Goal: Task Accomplishment & Management: Use online tool/utility

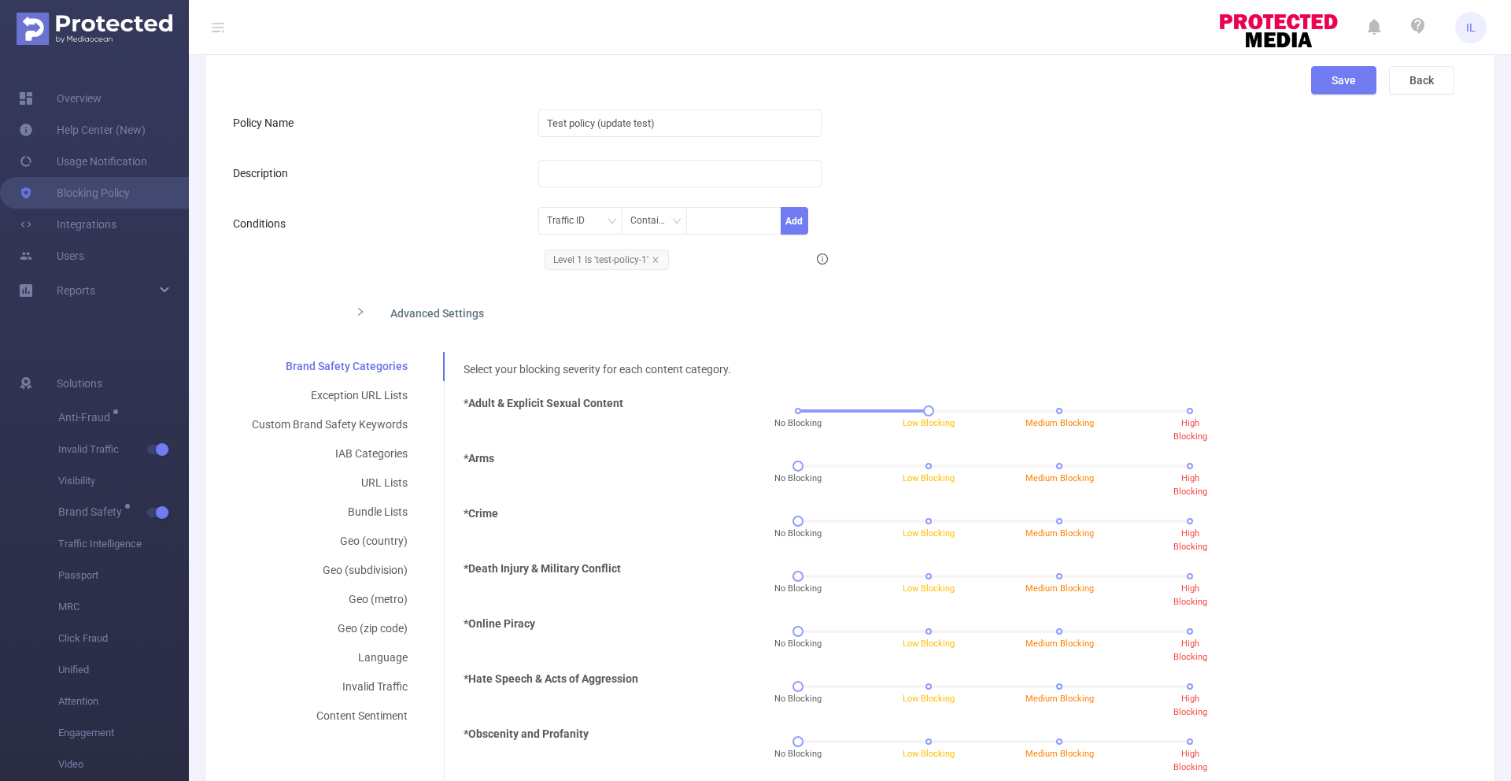
scroll to position [259, 0]
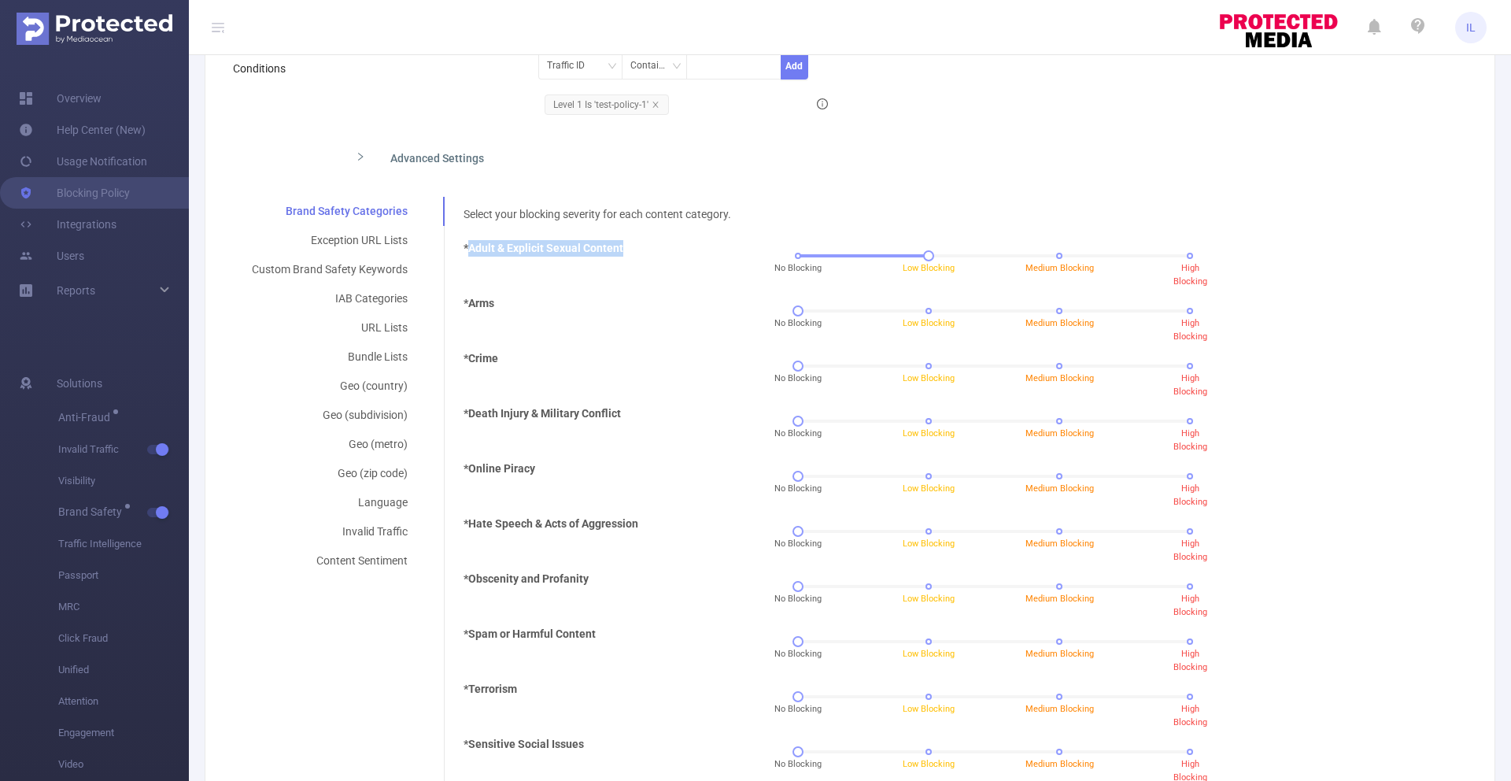
drag, startPoint x: 466, startPoint y: 246, endPoint x: 657, endPoint y: 250, distance: 191.3
click at [657, 251] on div "*Adult & Explicit Sexual Content" at bounding box center [581, 261] width 248 height 42
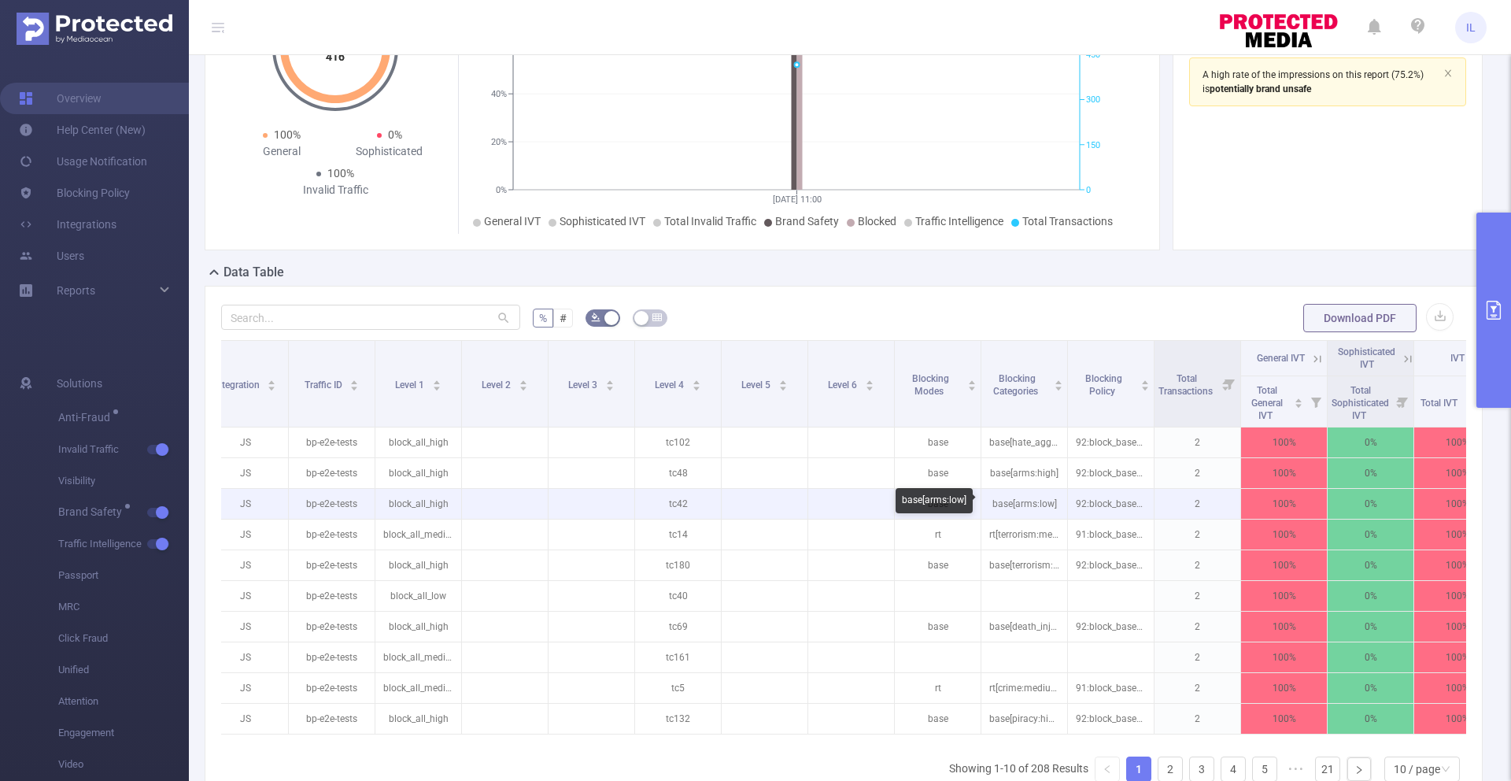
scroll to position [0, 365]
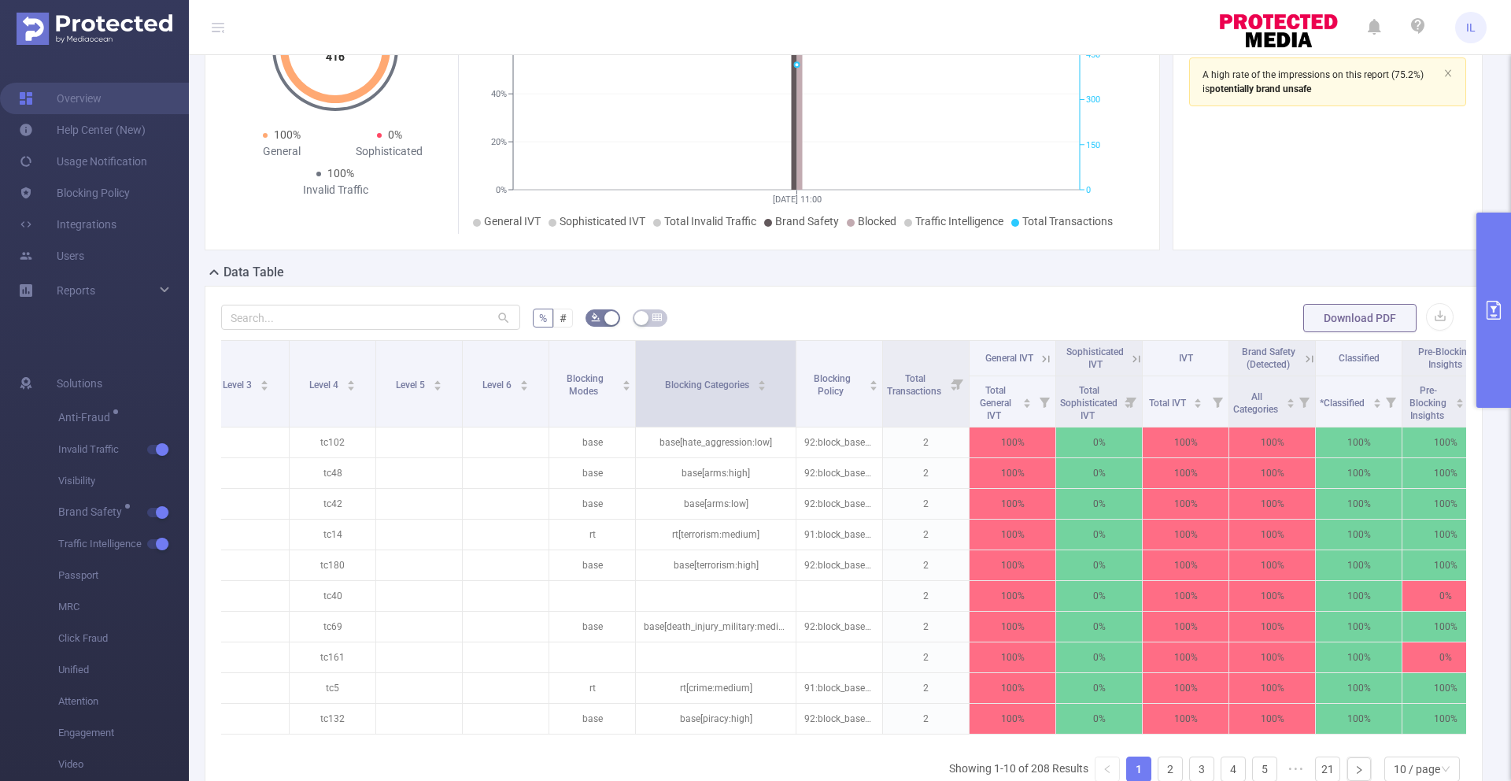
drag, startPoint x: 721, startPoint y: 403, endPoint x: 795, endPoint y: 404, distance: 74.0
click at [795, 404] on span at bounding box center [796, 384] width 8 height 86
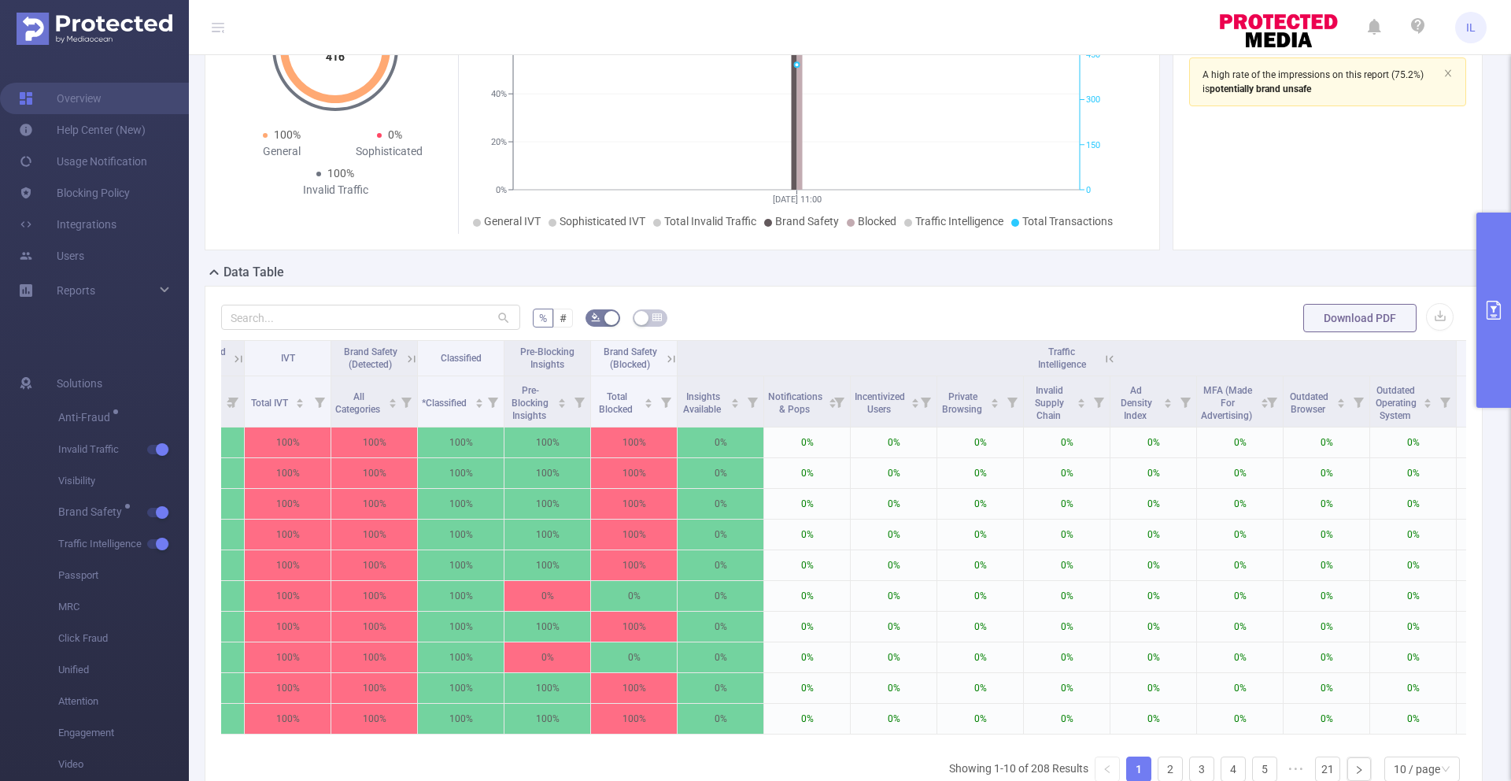
scroll to position [0, 1213]
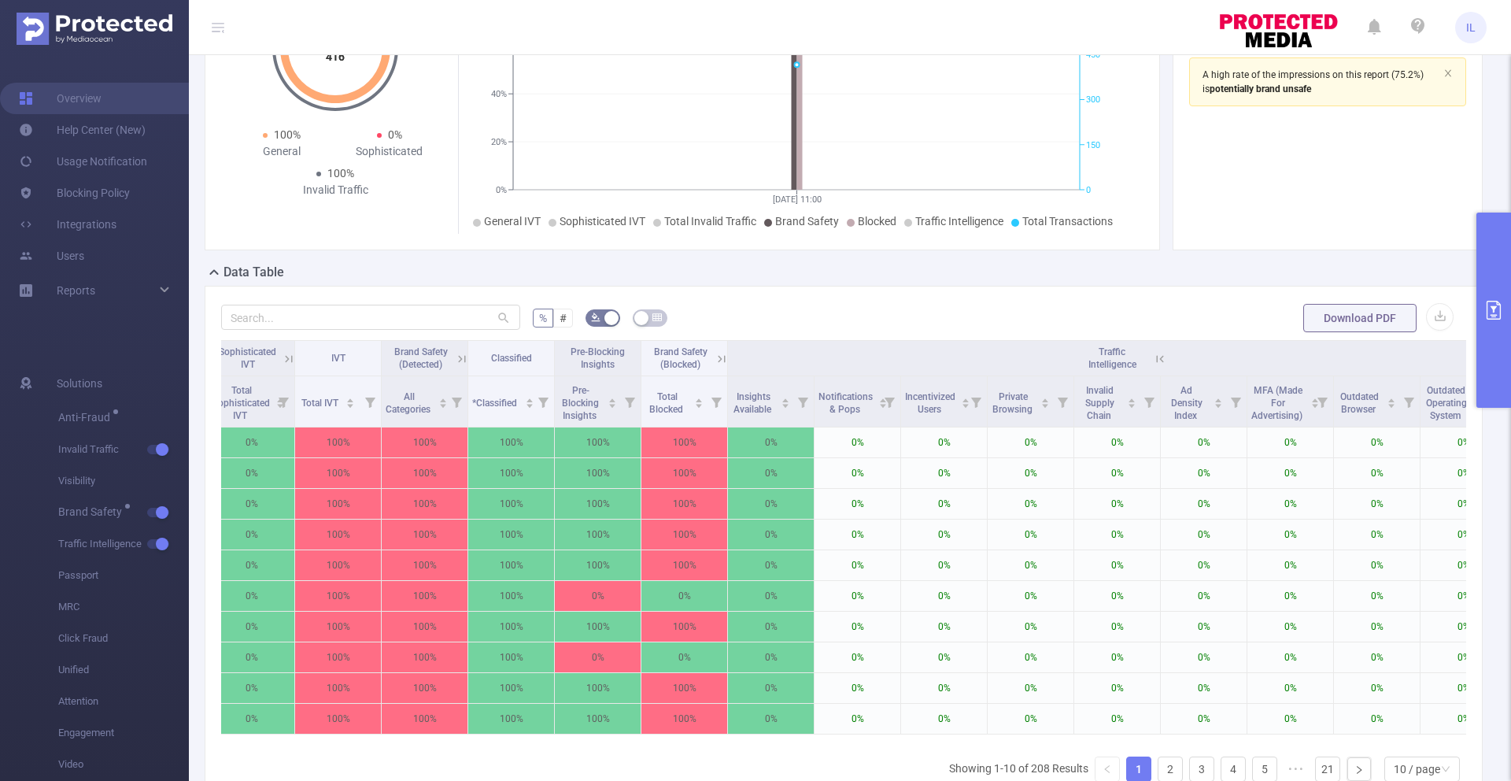
click at [1158, 357] on icon at bounding box center [1160, 359] width 14 height 14
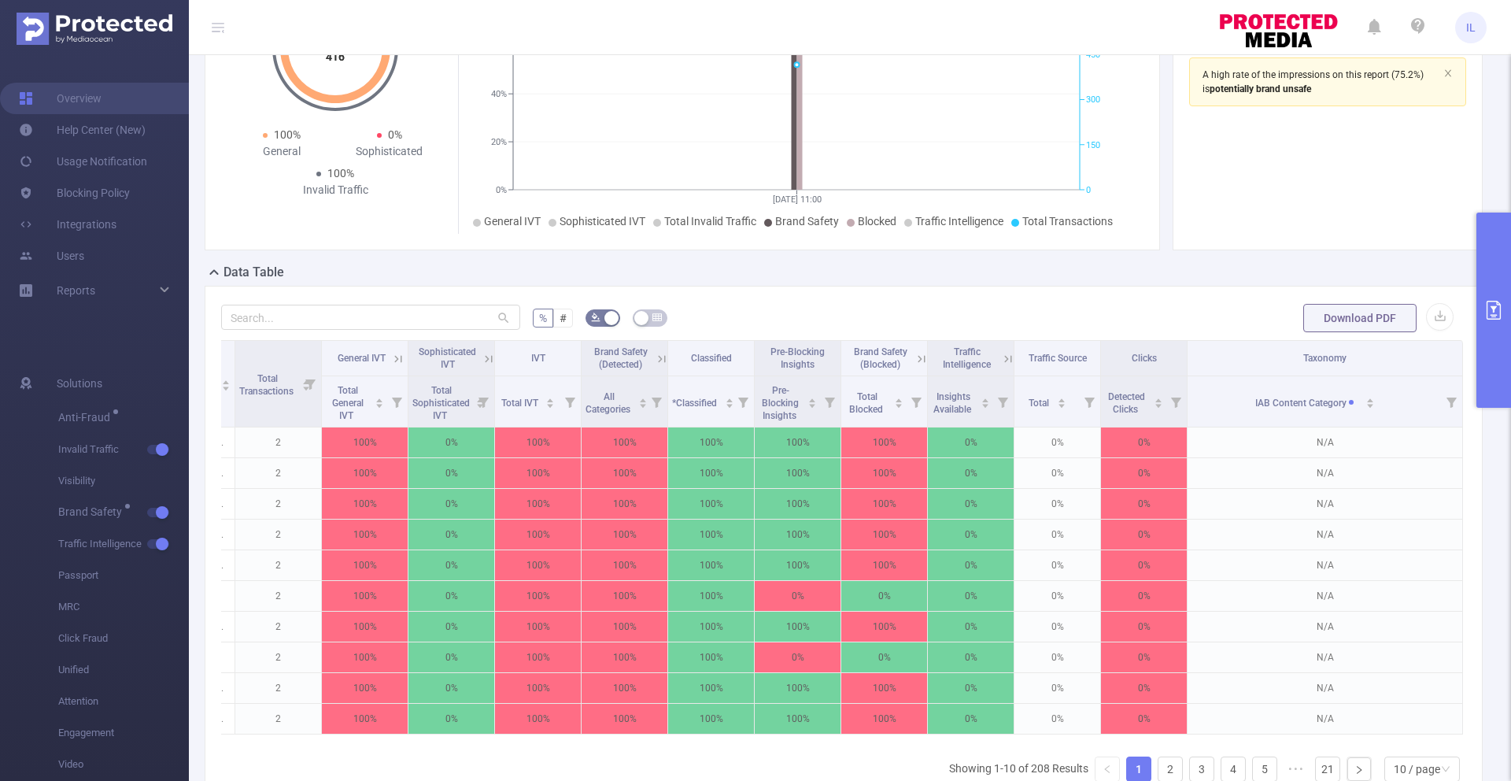
scroll to position [0, 1025]
click at [914, 358] on icon at bounding box center [921, 359] width 14 height 14
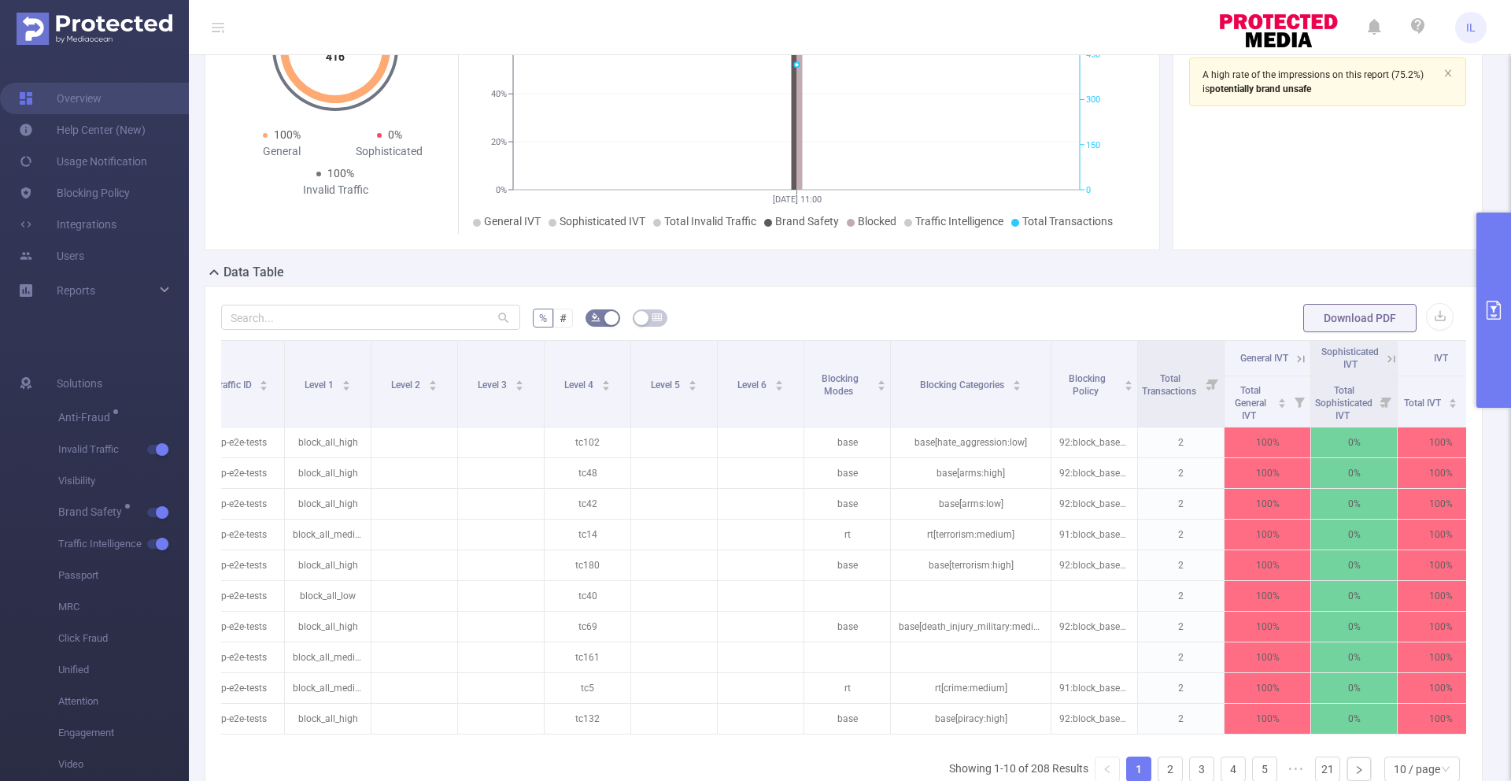
scroll to position [0, 186]
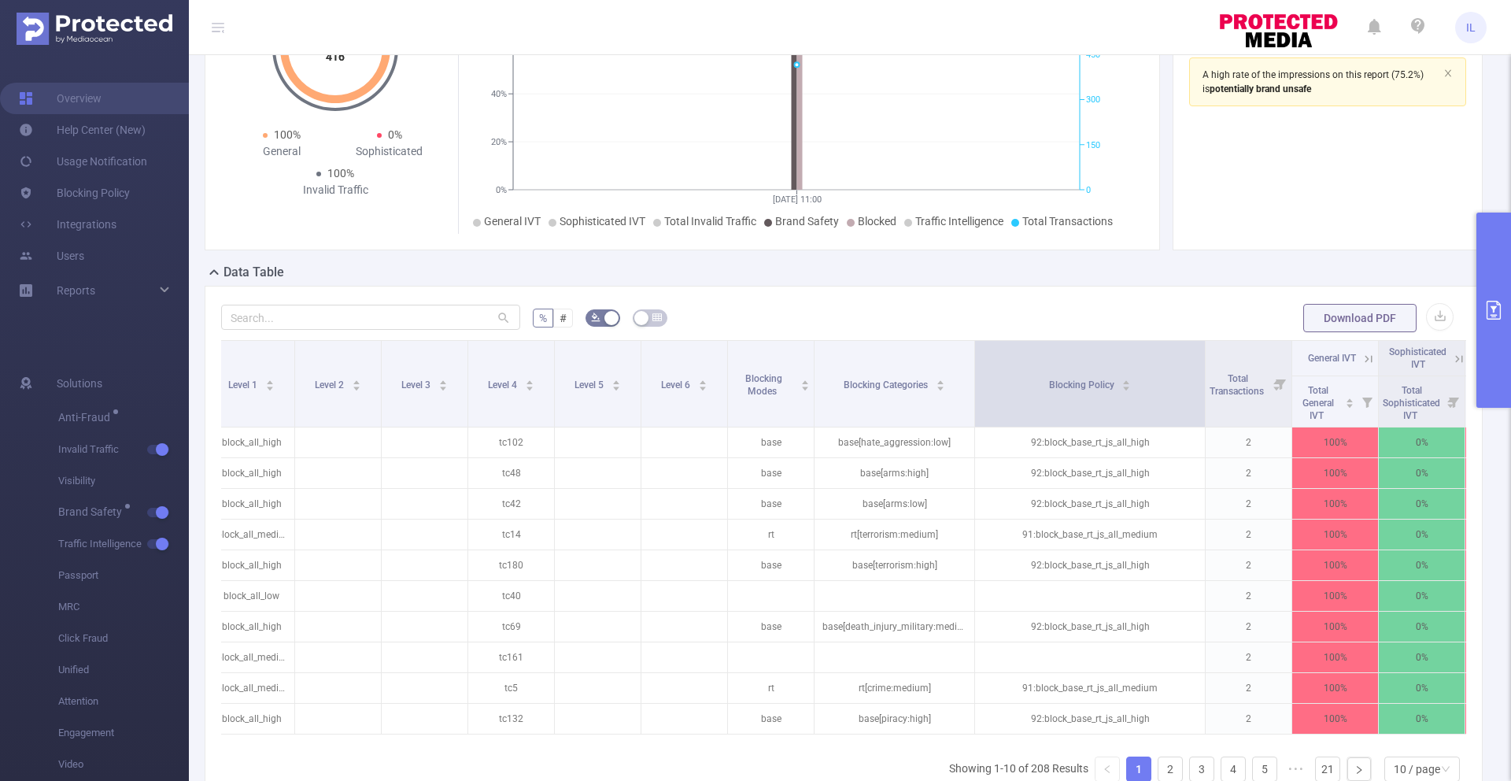
drag, startPoint x: 1059, startPoint y: 364, endPoint x: 1203, endPoint y: 382, distance: 145.1
click at [1203, 382] on span at bounding box center [1205, 384] width 8 height 86
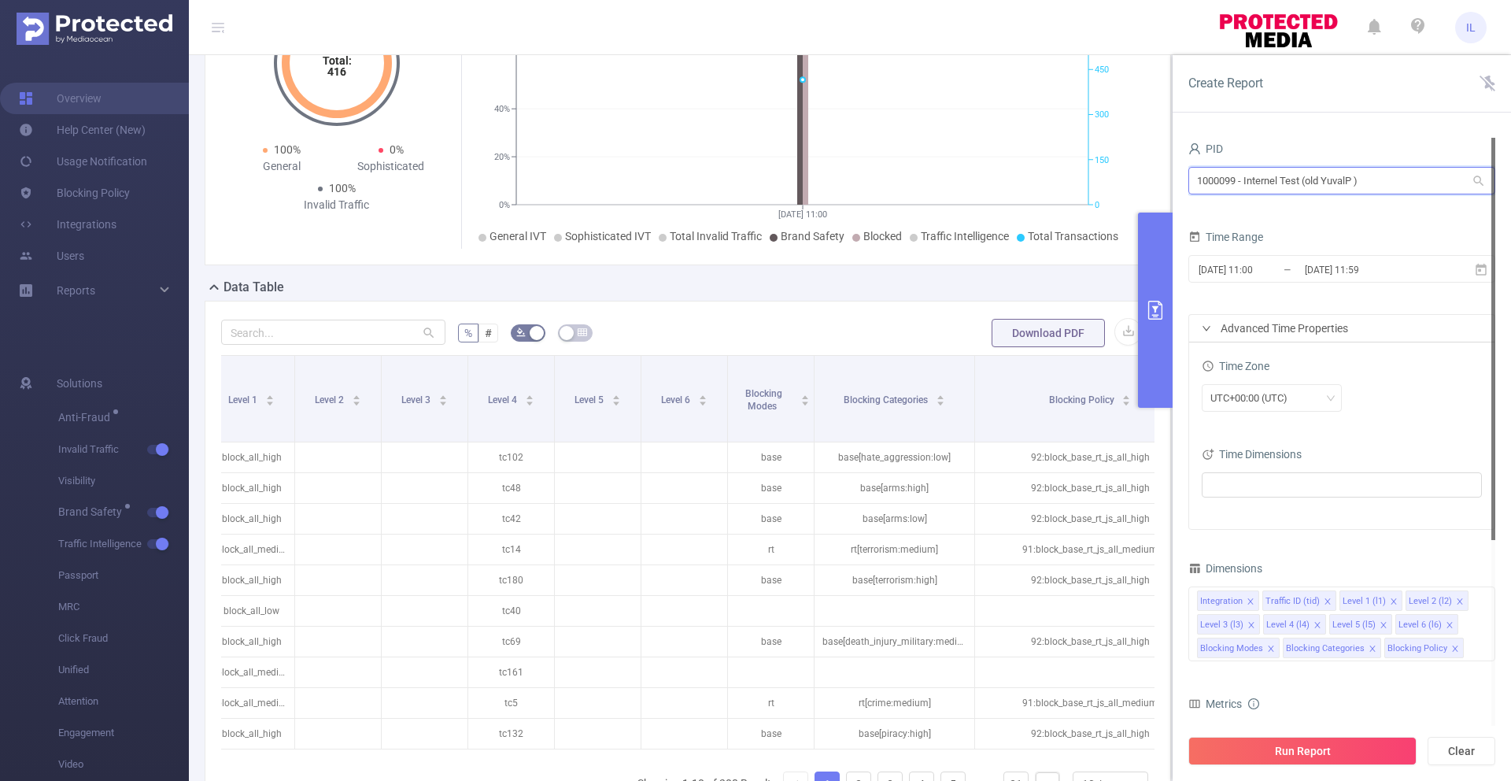
click at [1337, 178] on input "1000099 - Internel Test (old YuvalP )" at bounding box center [1341, 181] width 307 height 28
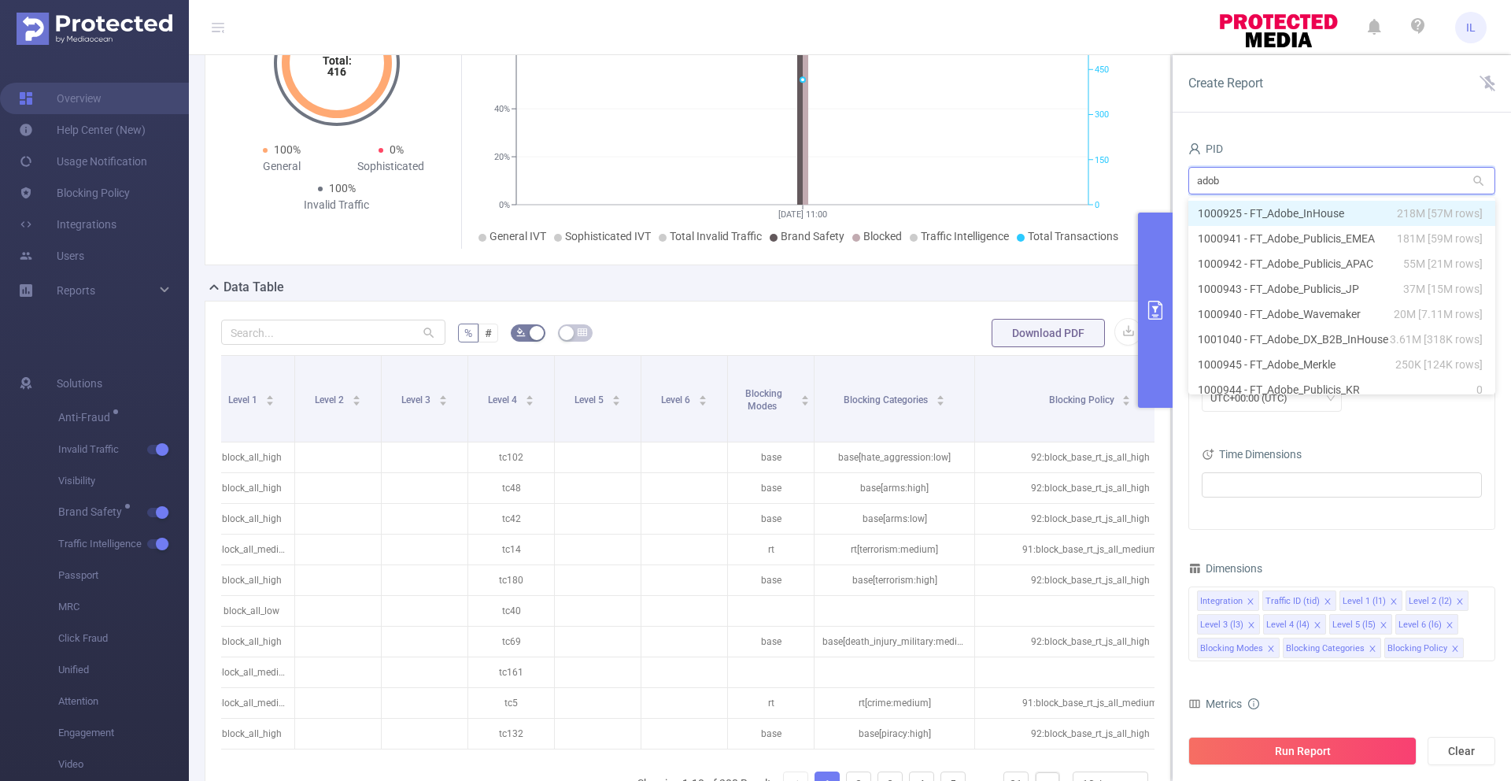
type input "adobe"
click at [1335, 216] on li "1000925 - FT_Adobe_InHouse 218M [57M rows]" at bounding box center [1341, 213] width 307 height 25
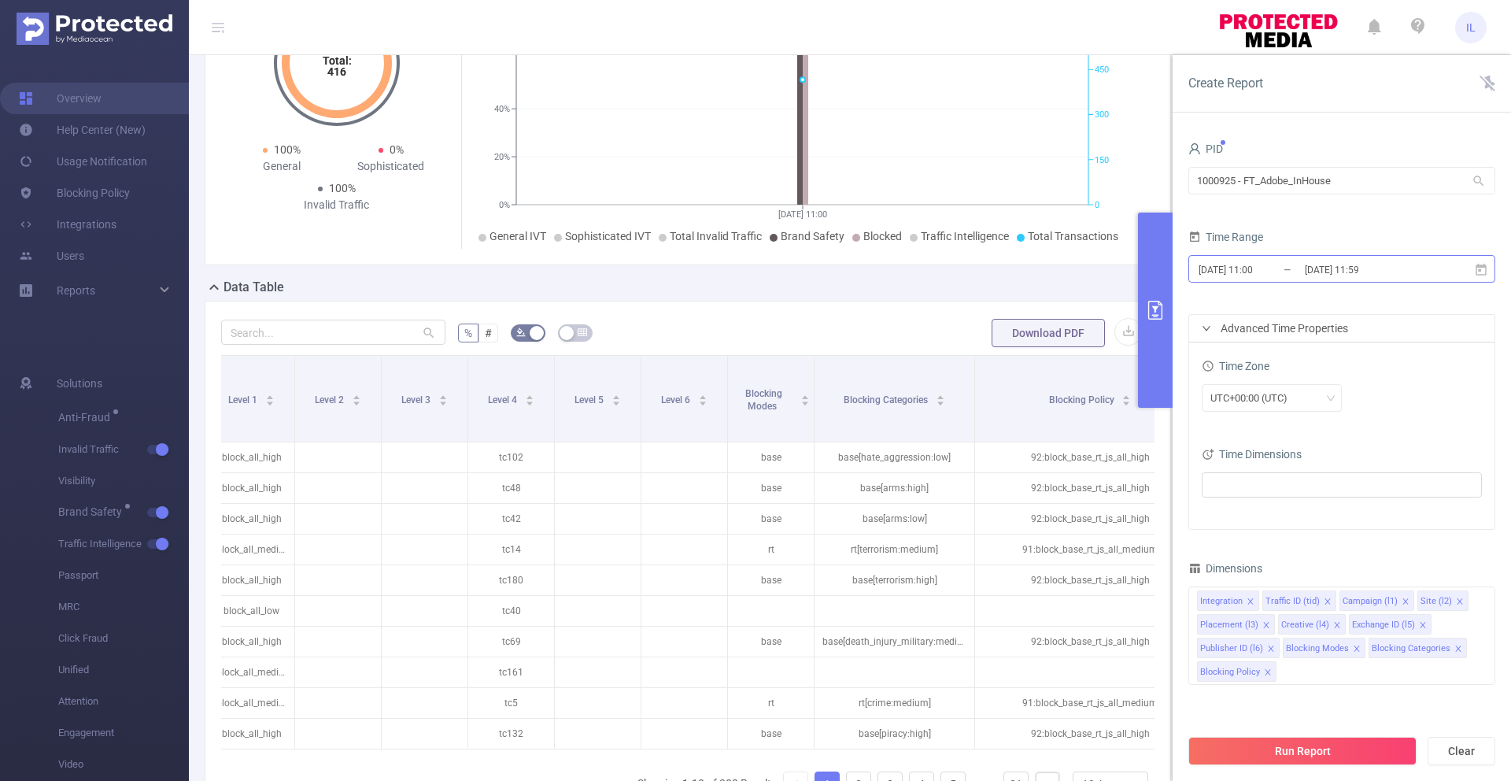
click at [1372, 265] on input "2025-08-18 11:59" at bounding box center [1366, 269] width 127 height 21
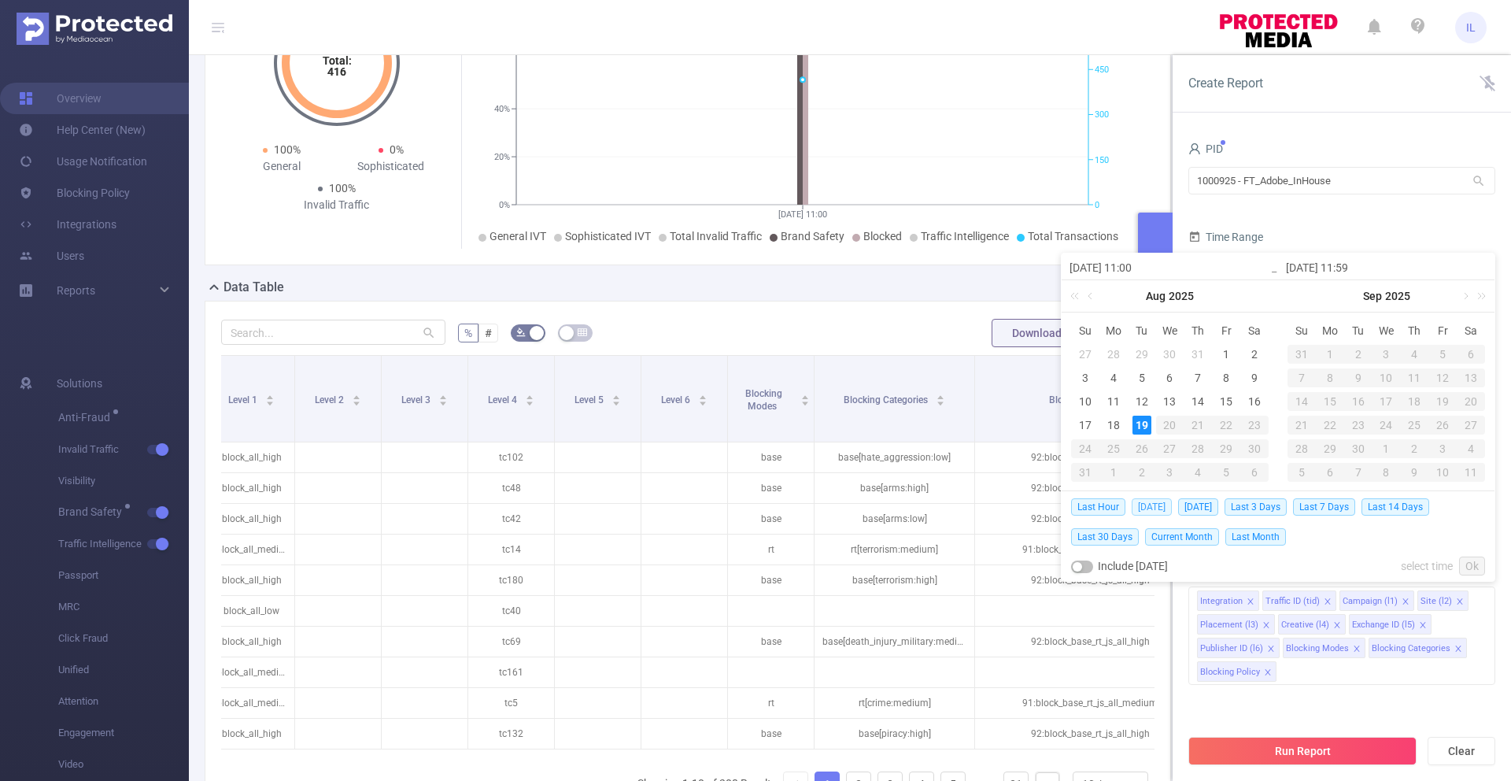
click at [1149, 506] on span "Today" at bounding box center [1152, 506] width 40 height 17
type input "2025-08-19 00:00"
type input "2025-08-19 23:59"
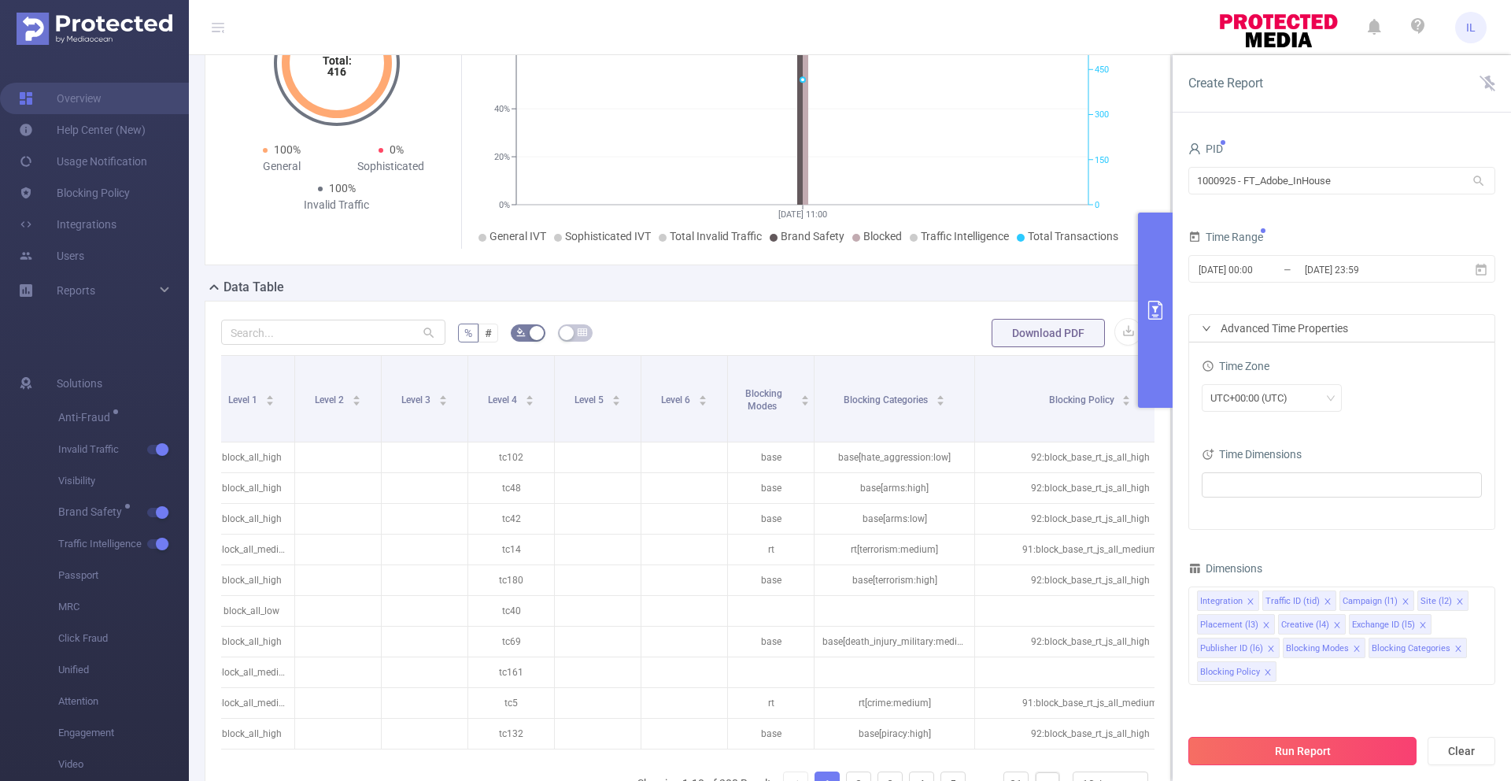
click at [1333, 750] on button "Run Report" at bounding box center [1302, 751] width 228 height 28
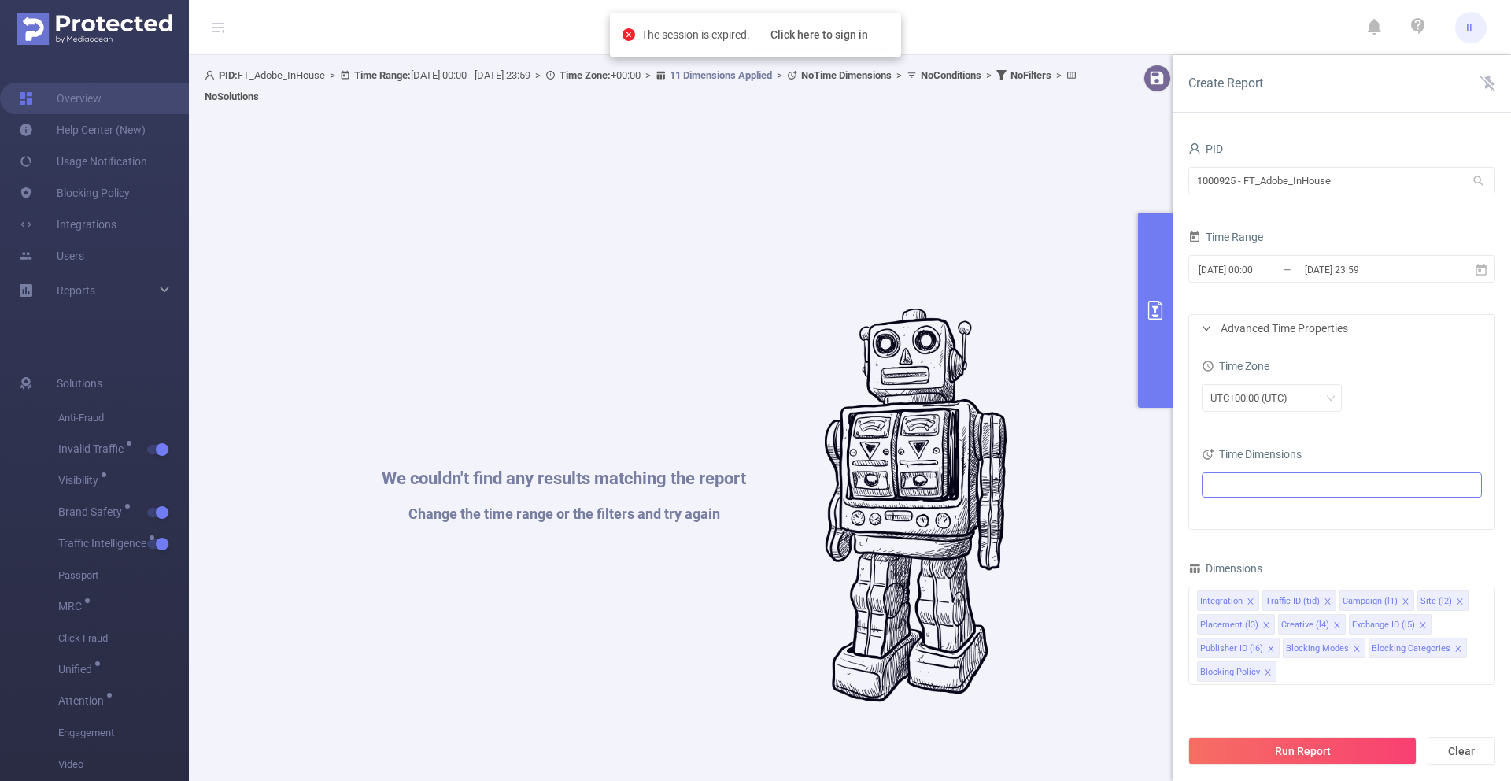
scroll to position [0, 0]
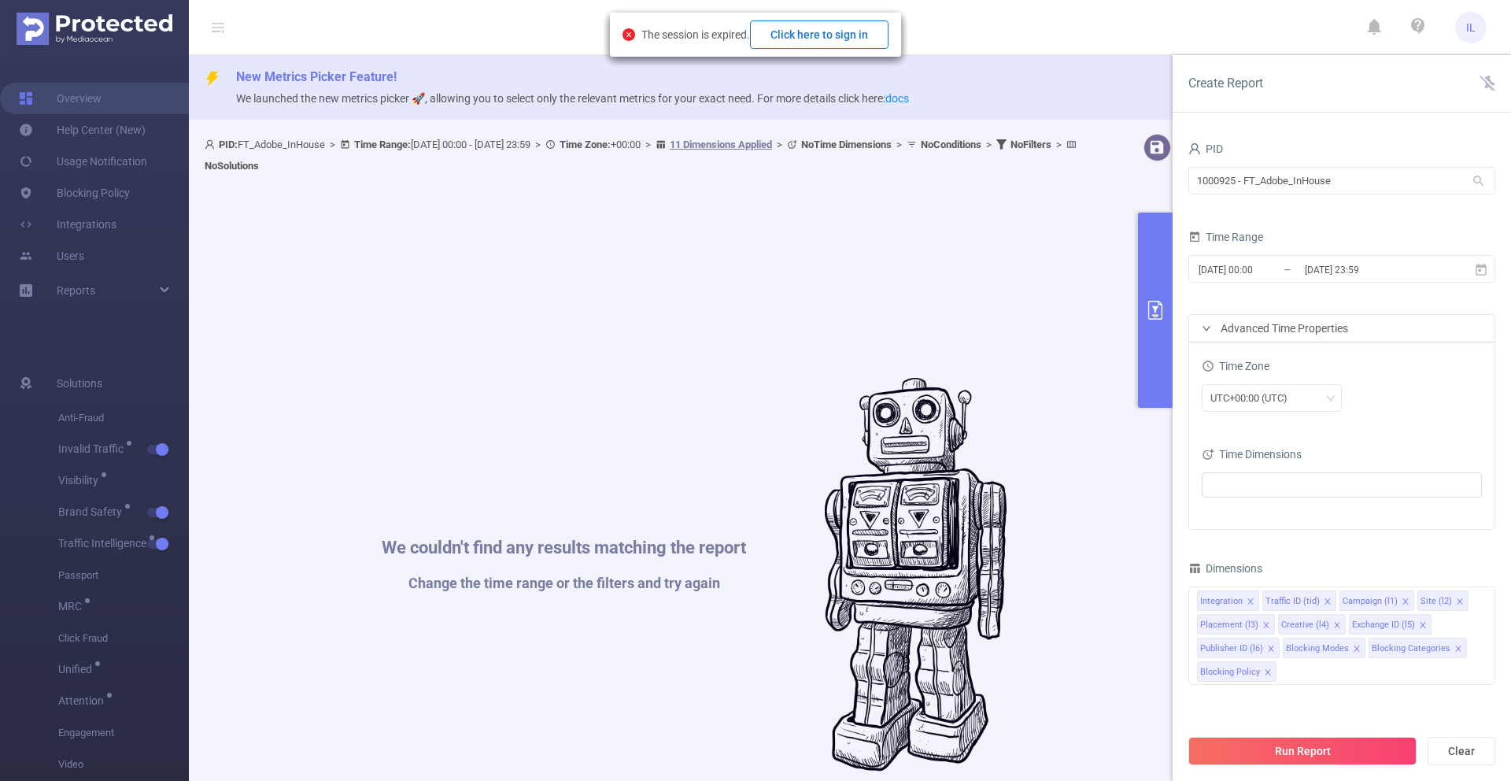
click at [845, 34] on button "Click here to sign in" at bounding box center [819, 34] width 138 height 28
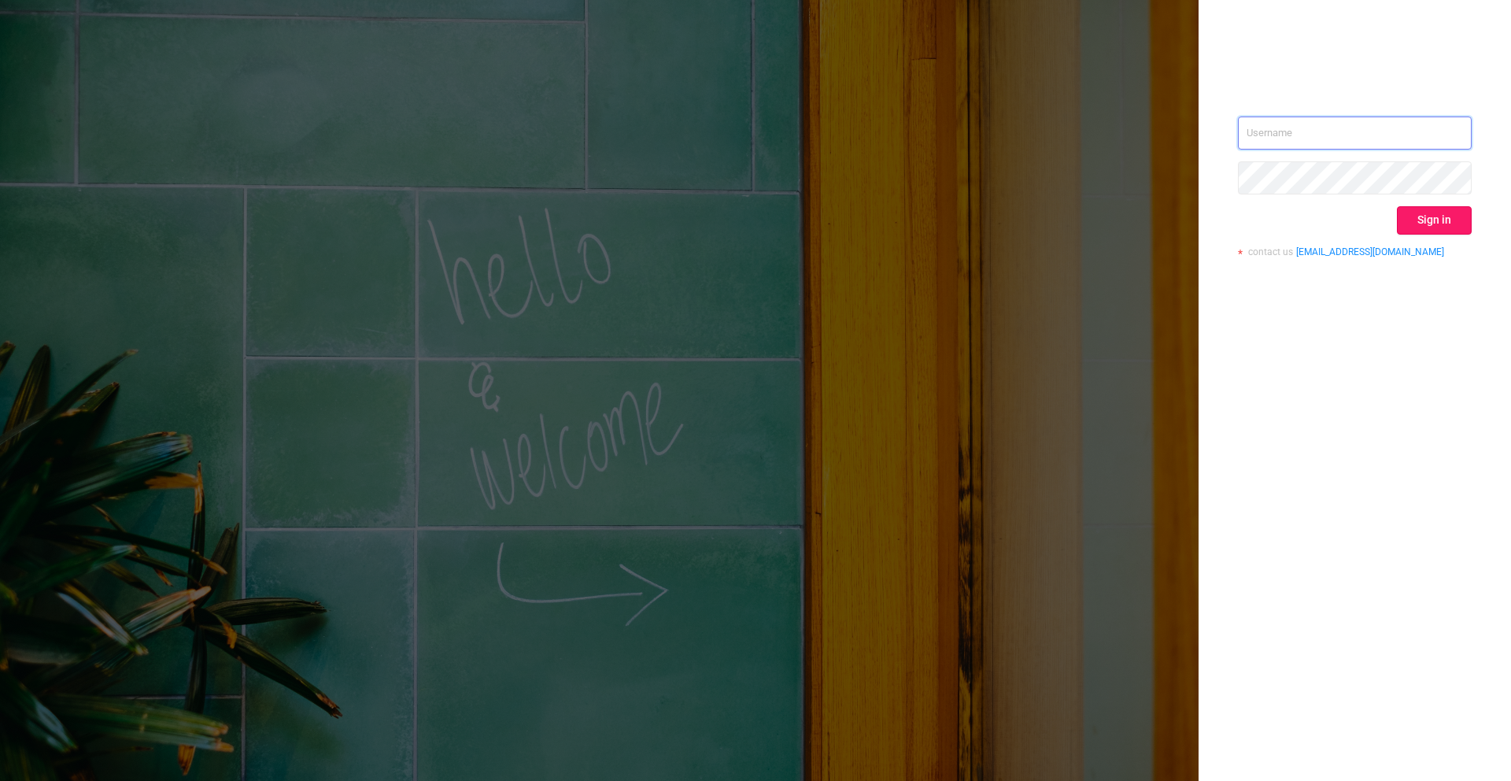
type input "ivan.lyah@flashtalking.com"
click at [1437, 212] on button "Sign in" at bounding box center [1434, 220] width 75 height 28
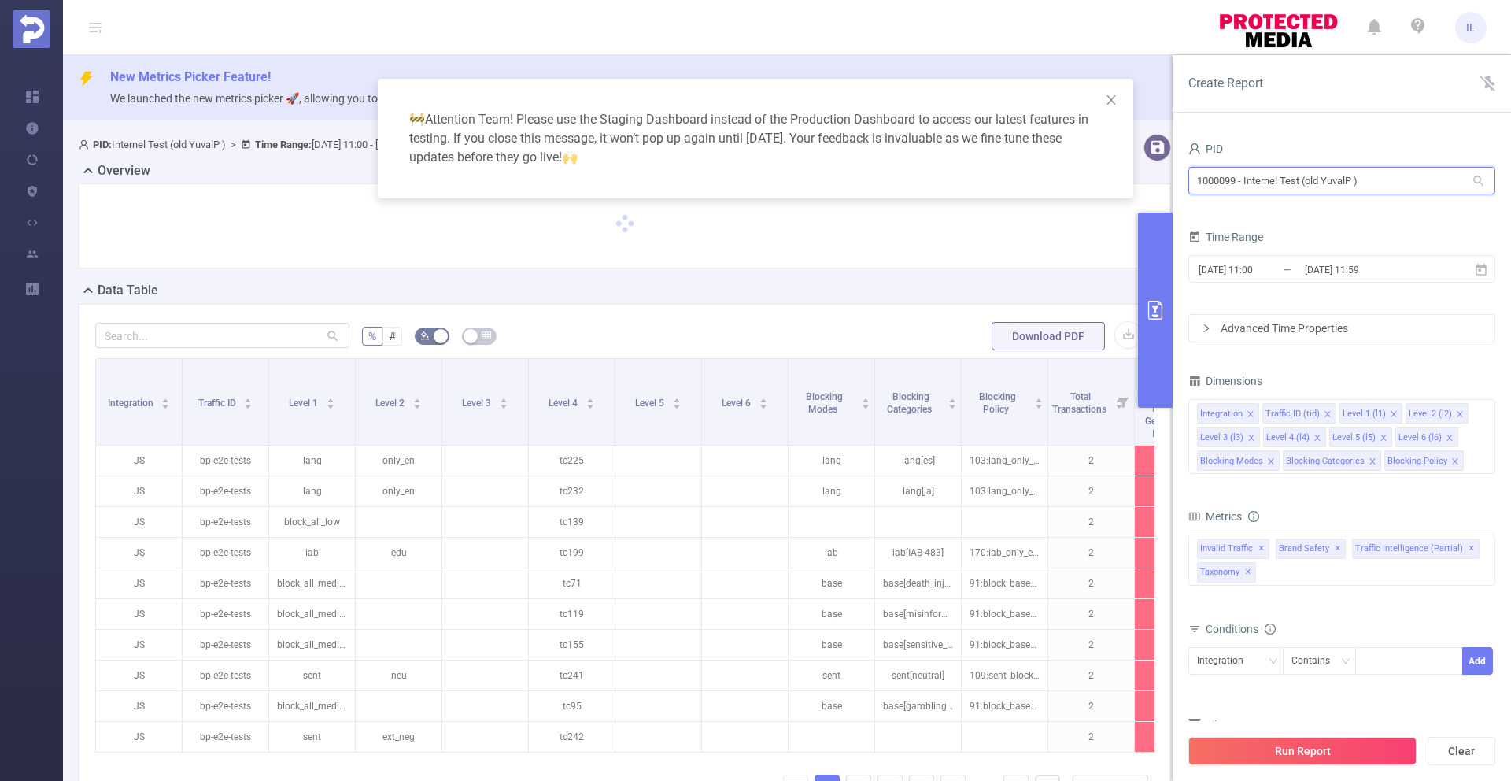
click at [1361, 183] on input "1000099 - Internel Test (old YuvalP )" at bounding box center [1341, 181] width 307 height 28
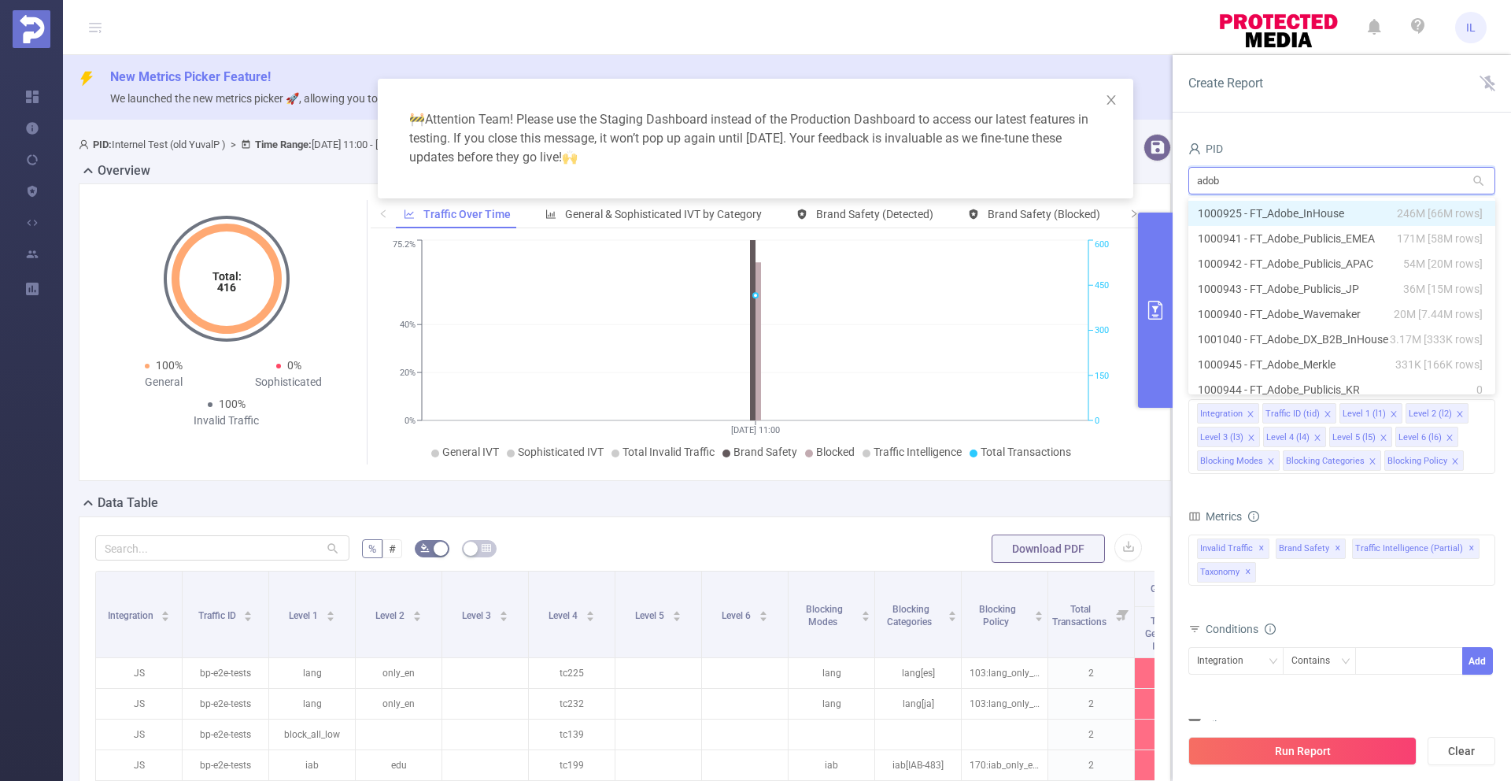
type input "adobe"
click at [1344, 205] on li "1000925 - FT_Adobe_InHouse 246M [66M rows]" at bounding box center [1341, 213] width 307 height 25
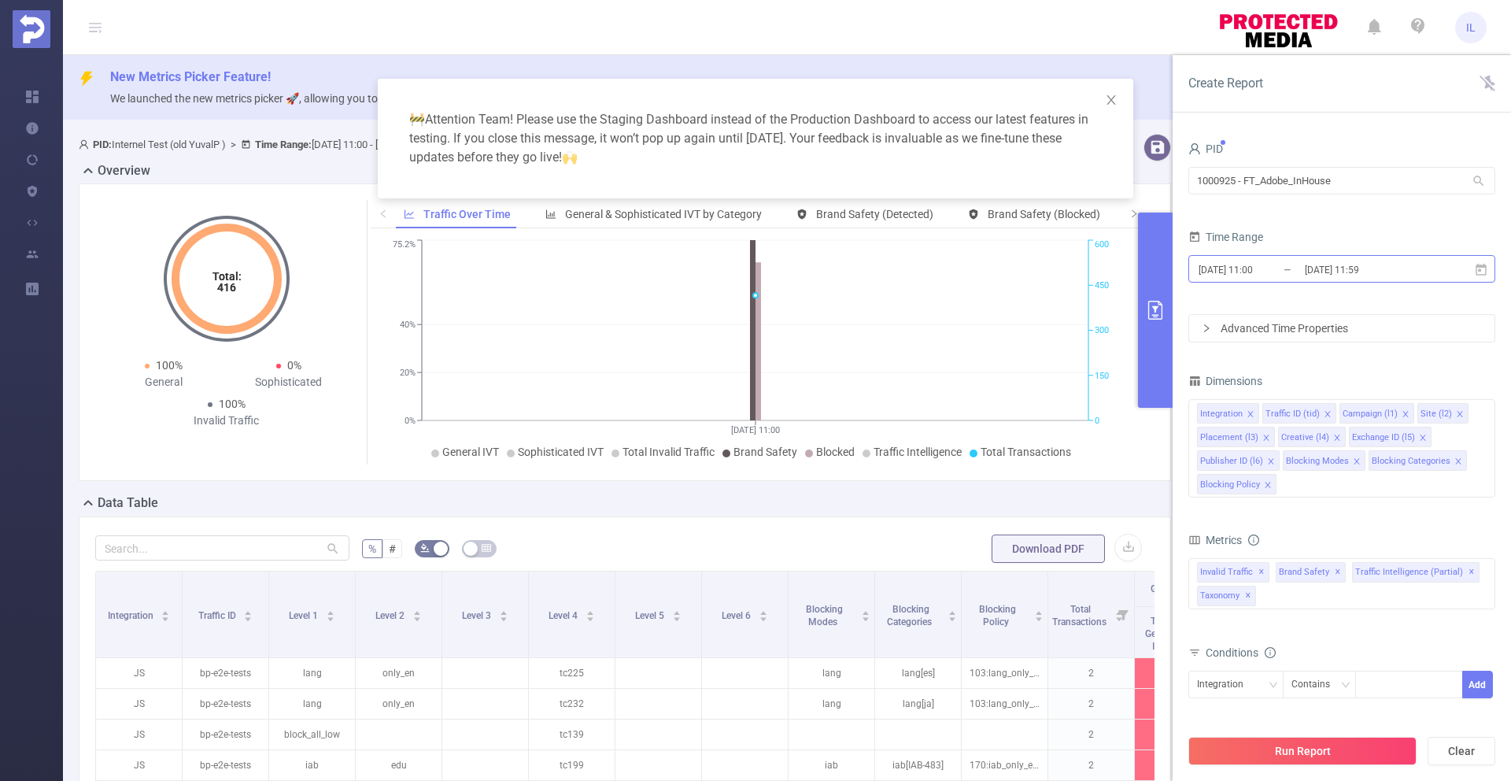
click at [1372, 263] on input "2025-08-18 11:59" at bounding box center [1366, 269] width 127 height 21
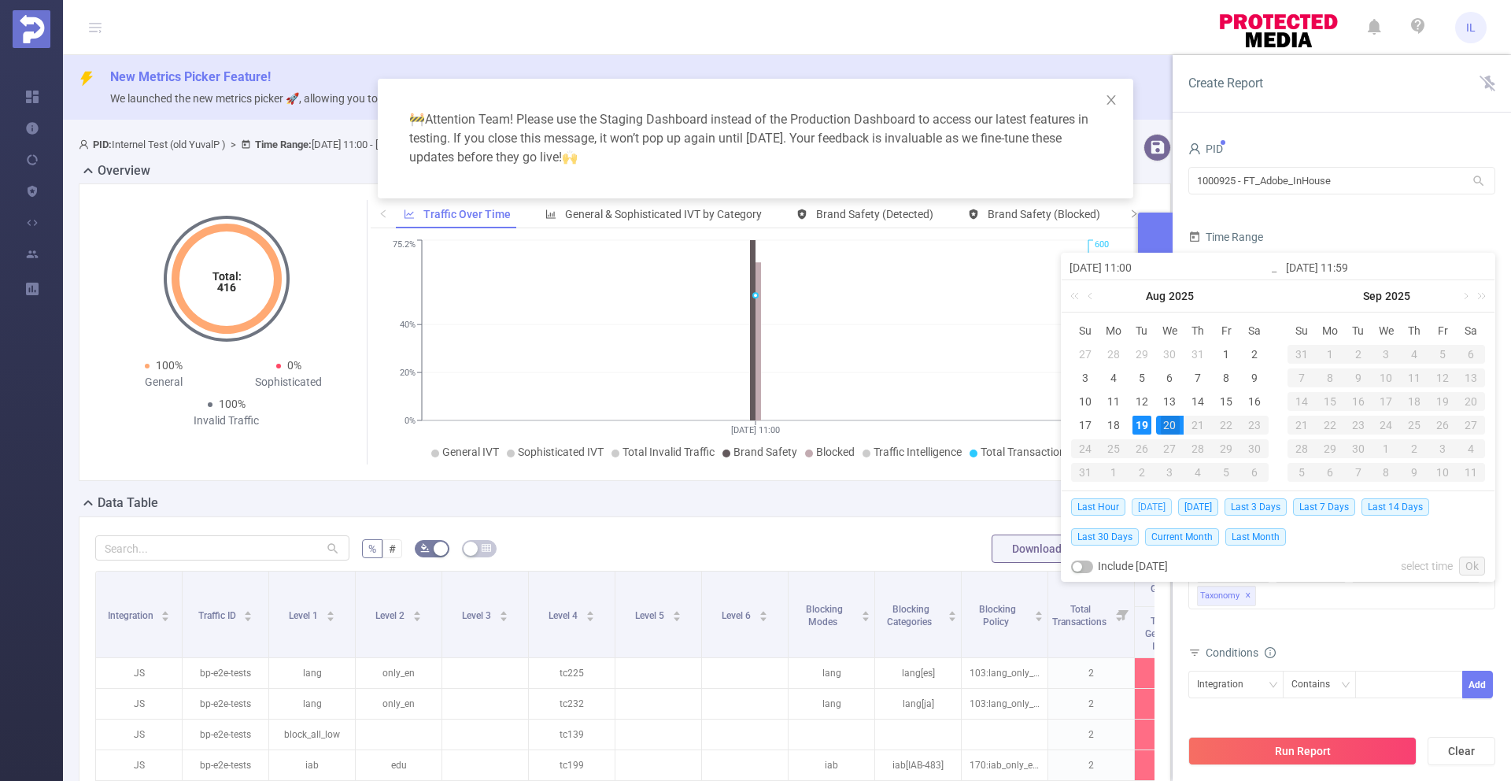
click at [1144, 508] on span "Today" at bounding box center [1152, 506] width 40 height 17
type input "2025-08-19 00:00"
type input "2025-08-19 23:59"
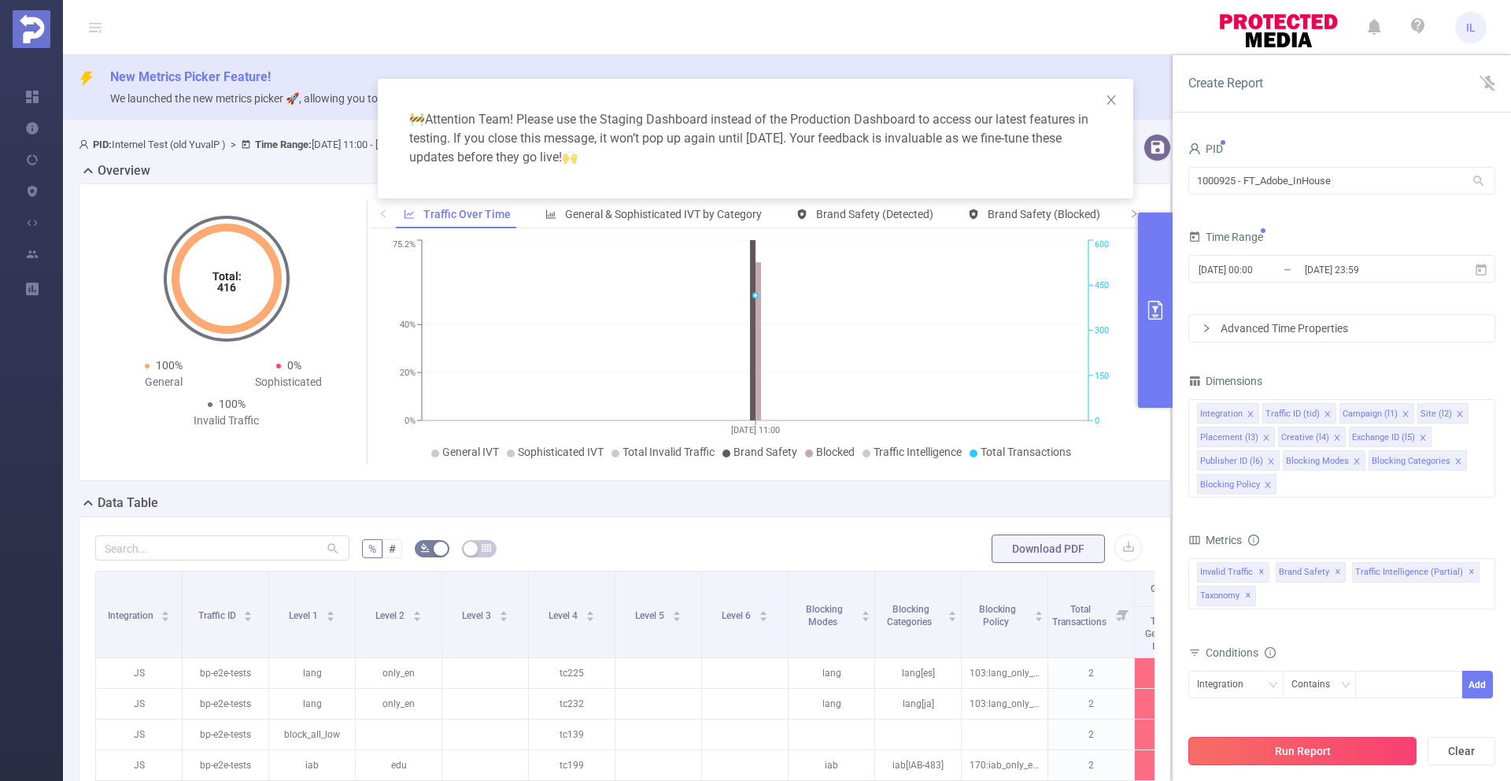
click at [1306, 751] on button "Run Report" at bounding box center [1302, 751] width 228 height 28
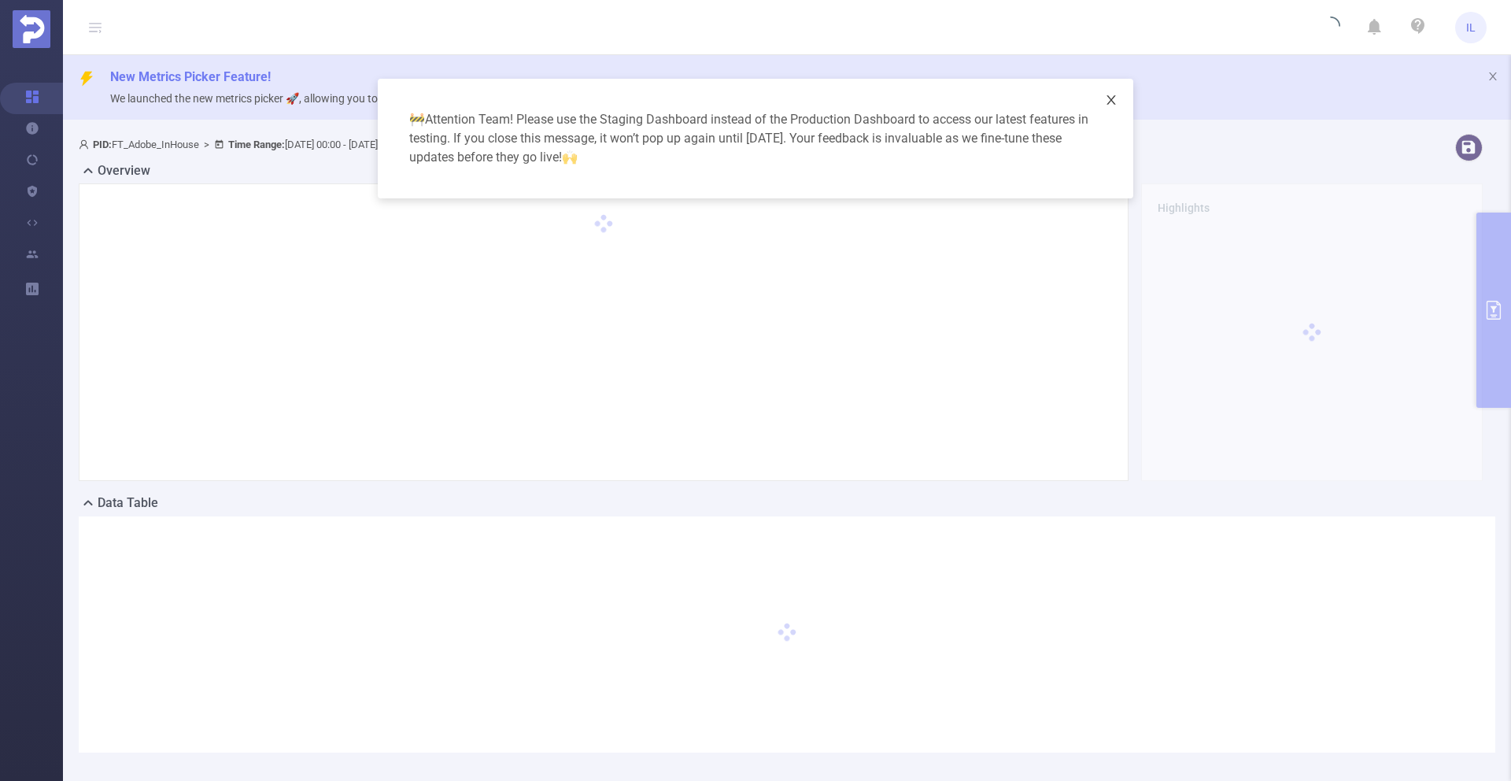
click at [1112, 103] on icon "icon: close" at bounding box center [1111, 100] width 13 height 13
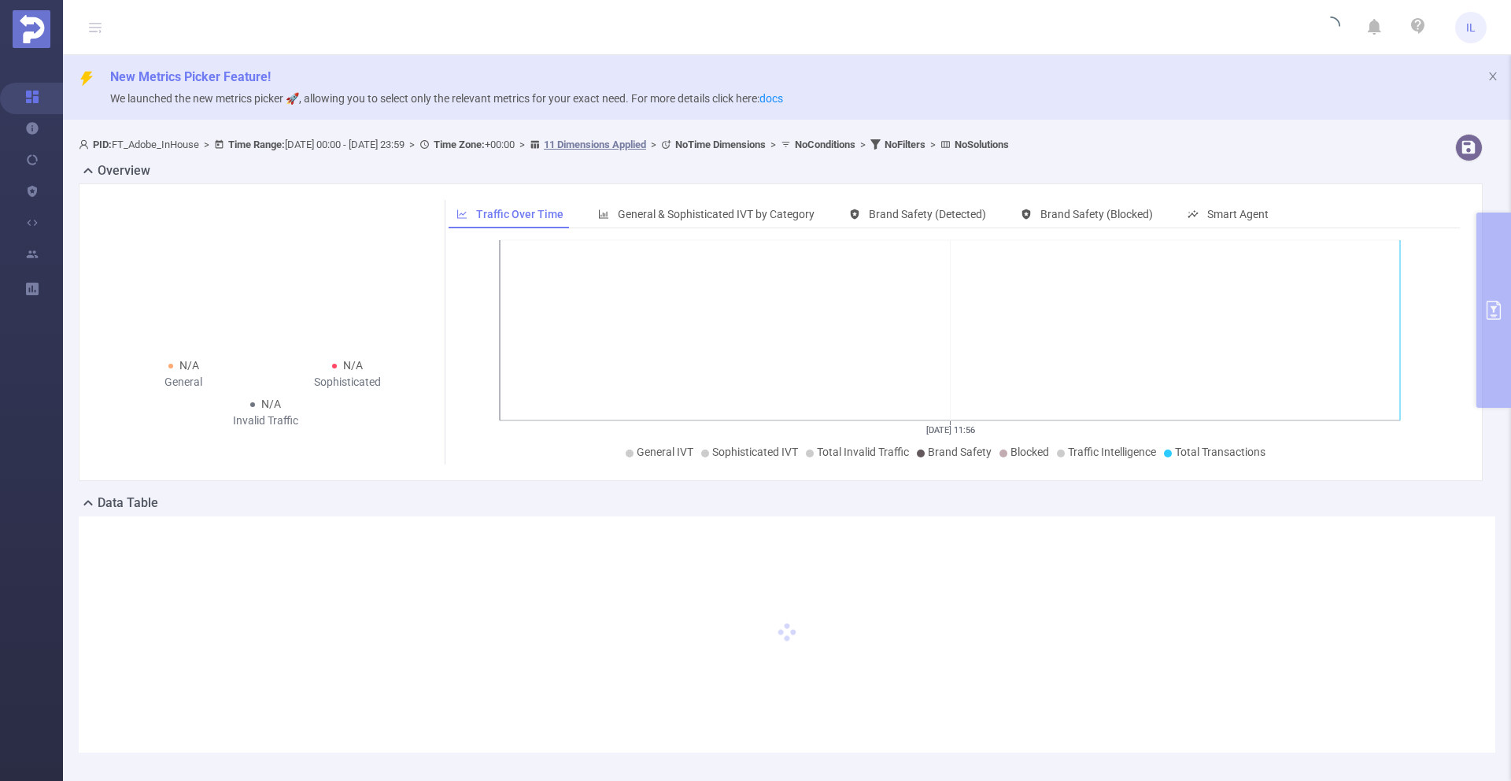
scroll to position [69, 0]
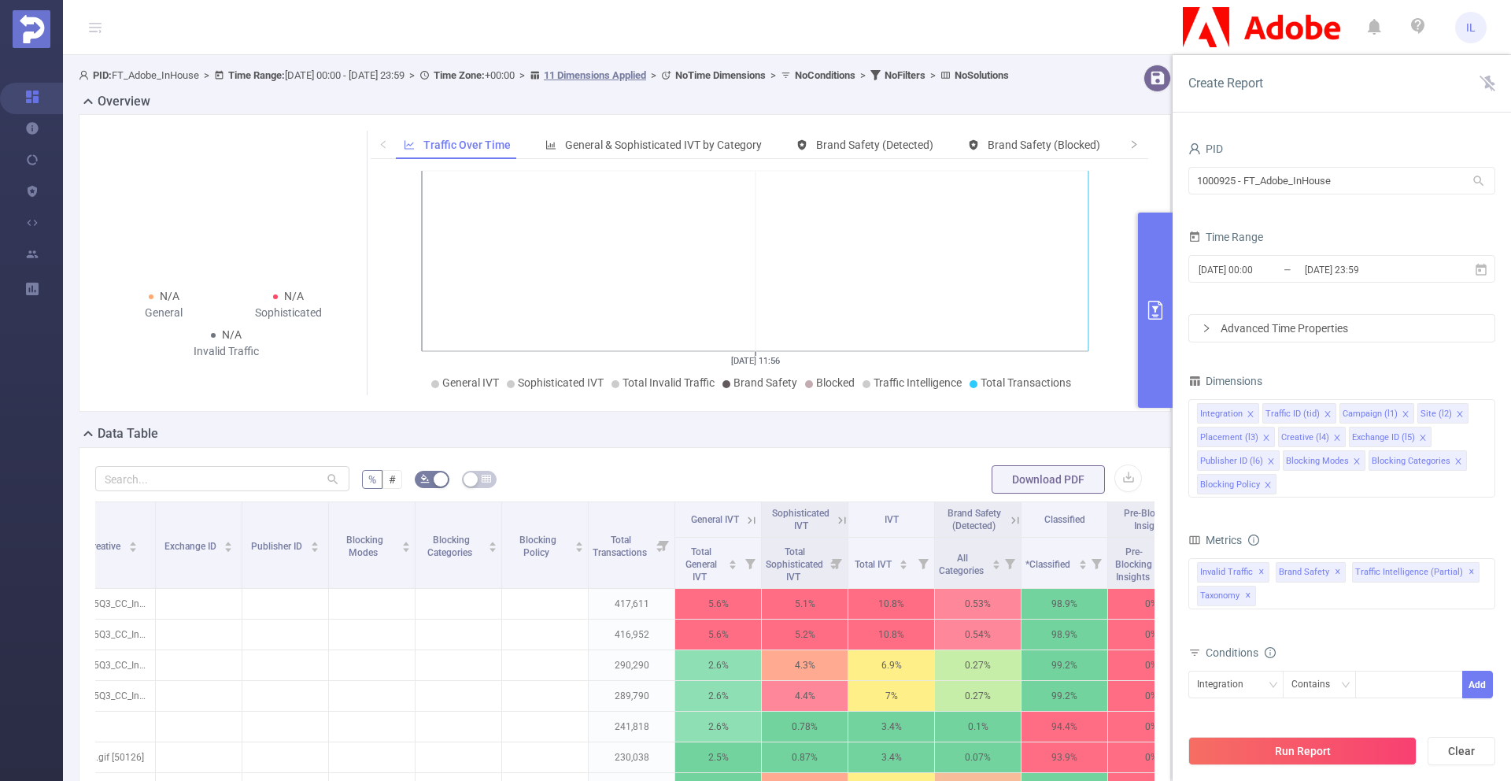
scroll to position [0, 861]
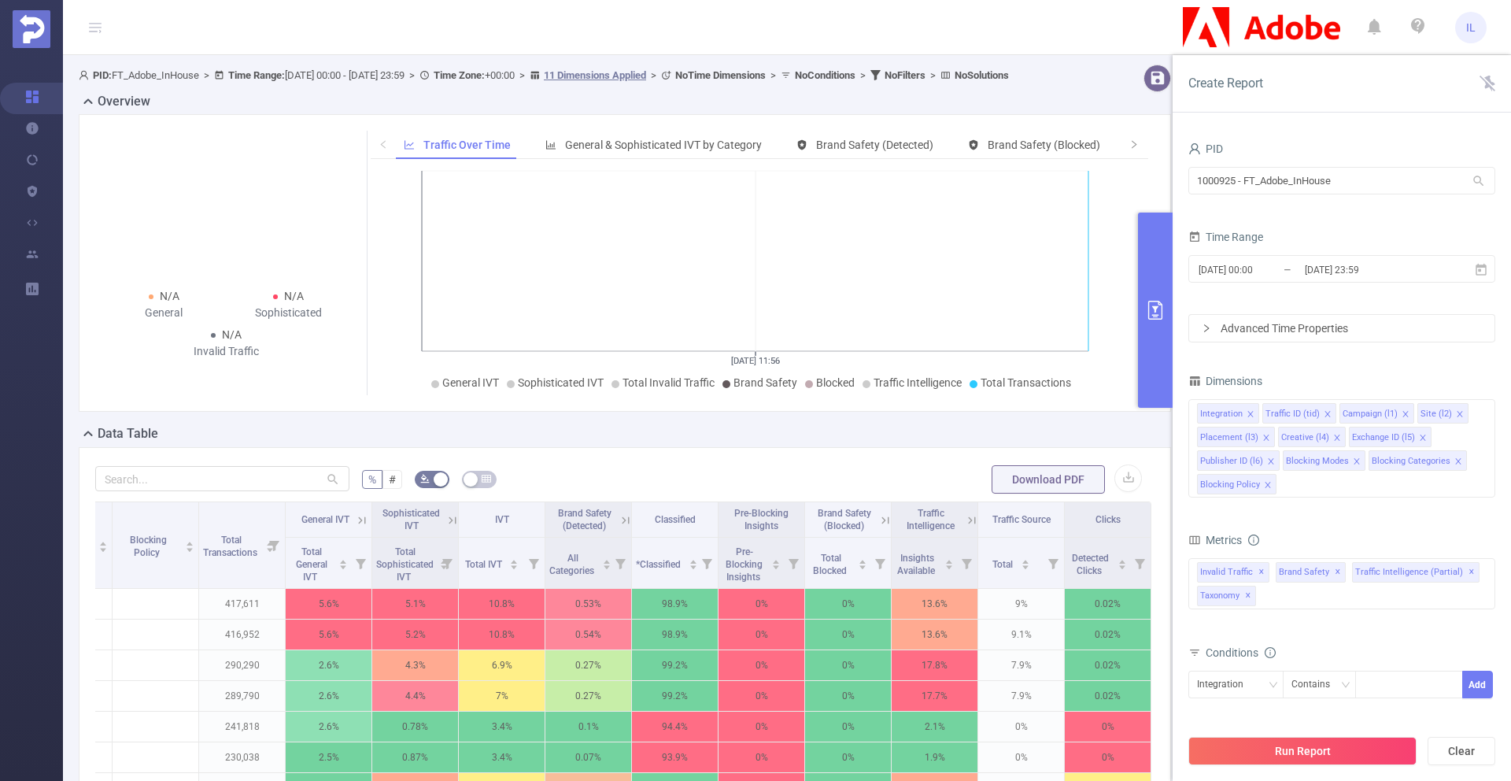
click at [965, 527] on icon at bounding box center [972, 520] width 14 height 14
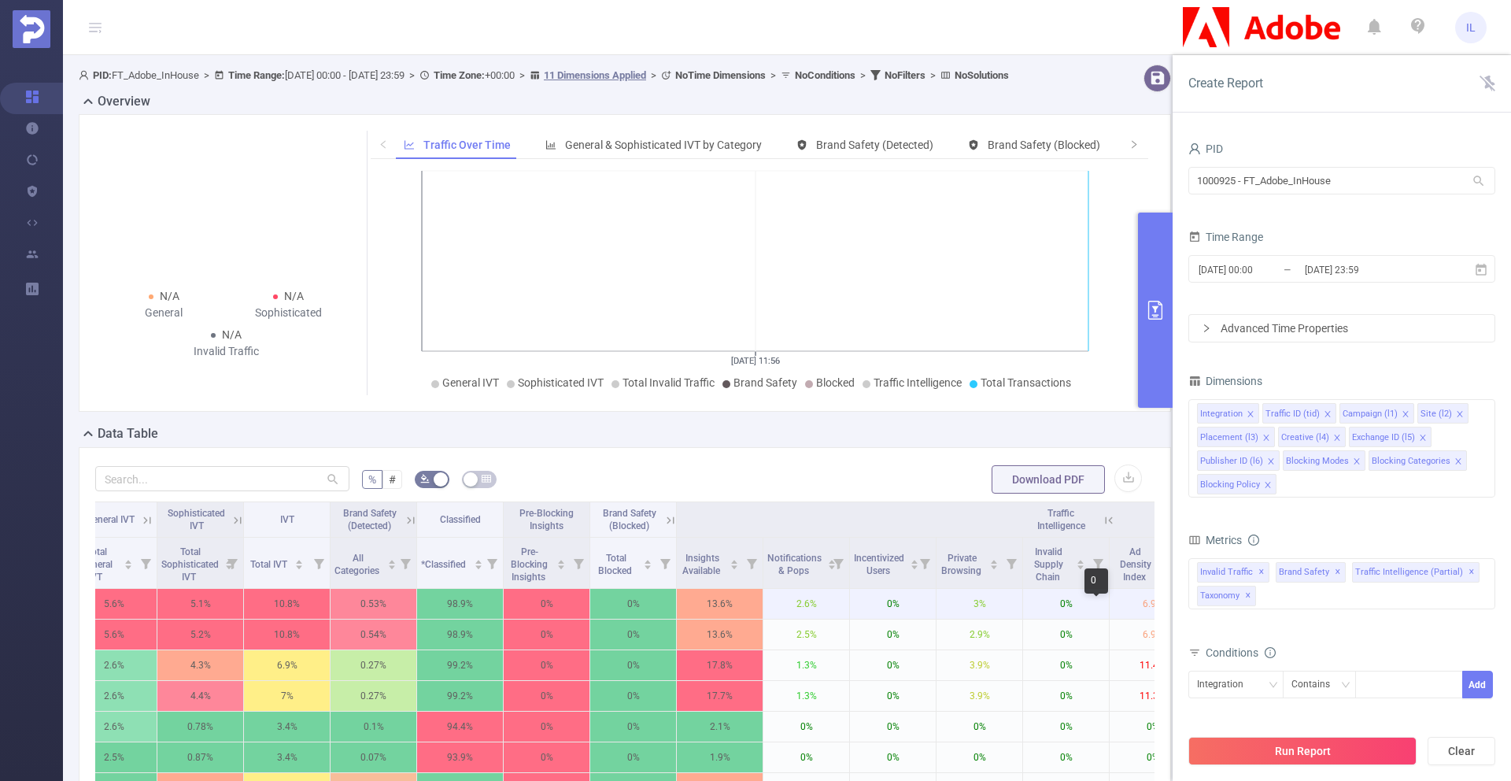
scroll to position [0, 1553]
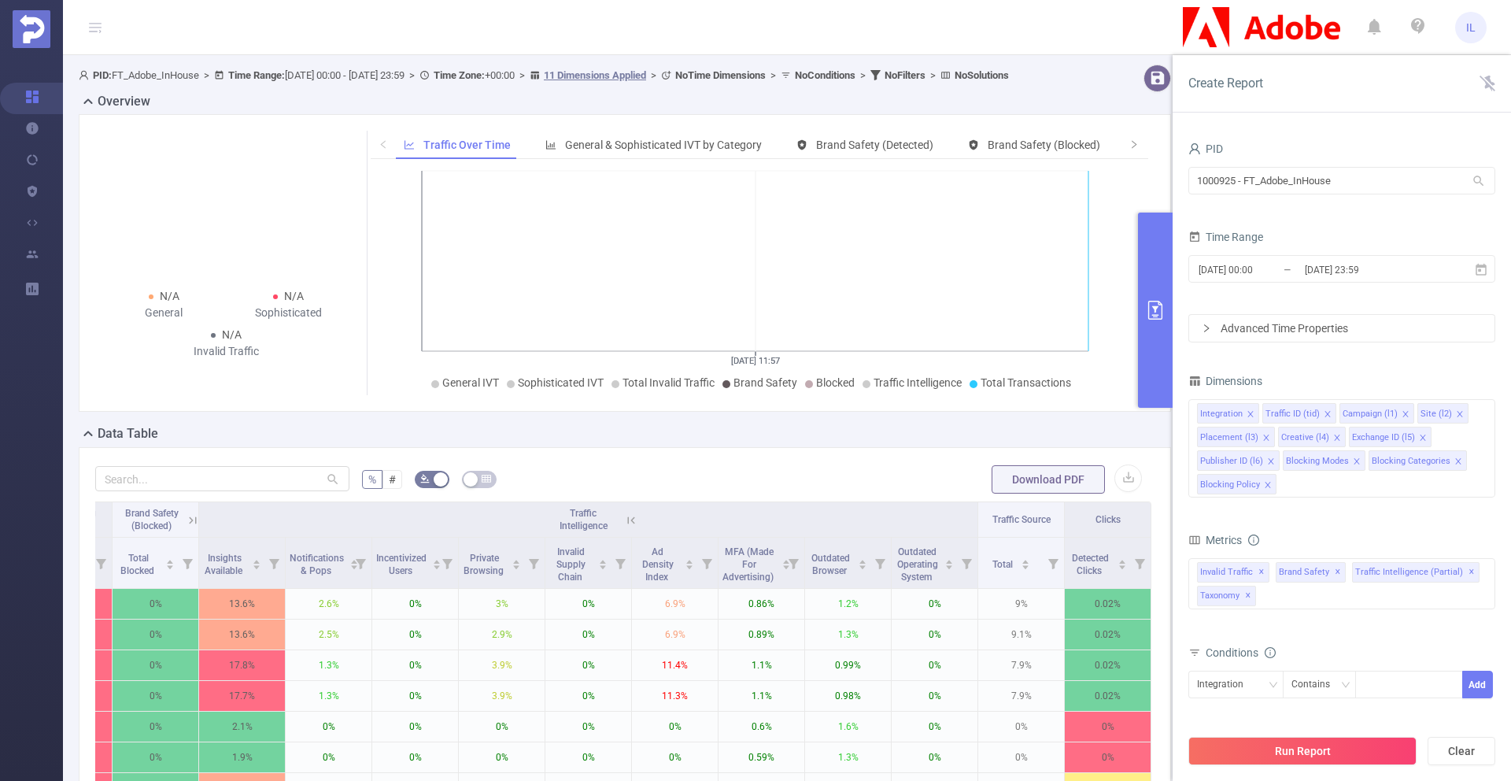
click at [189, 523] on icon at bounding box center [192, 519] width 7 height 7
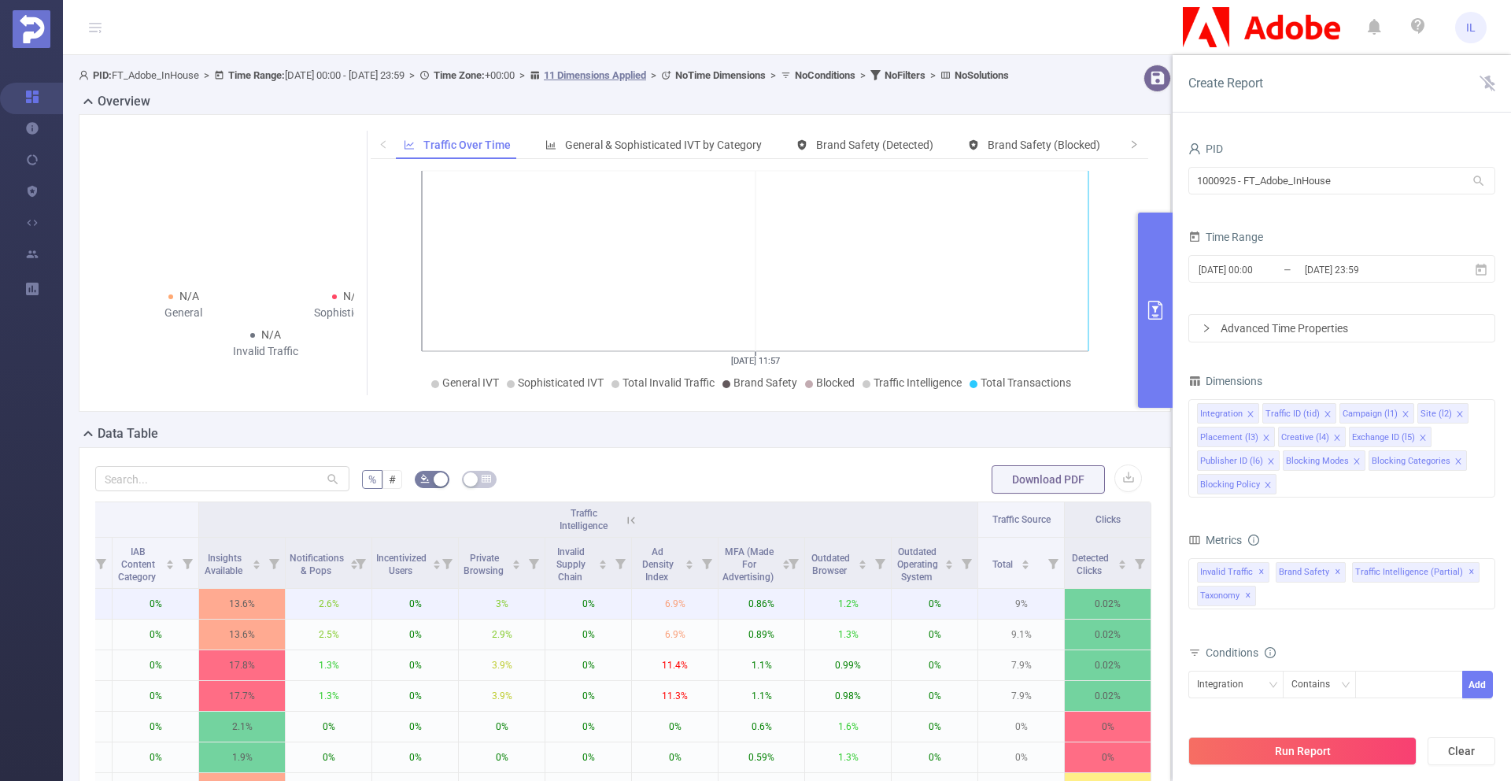
scroll to position [0, 2021]
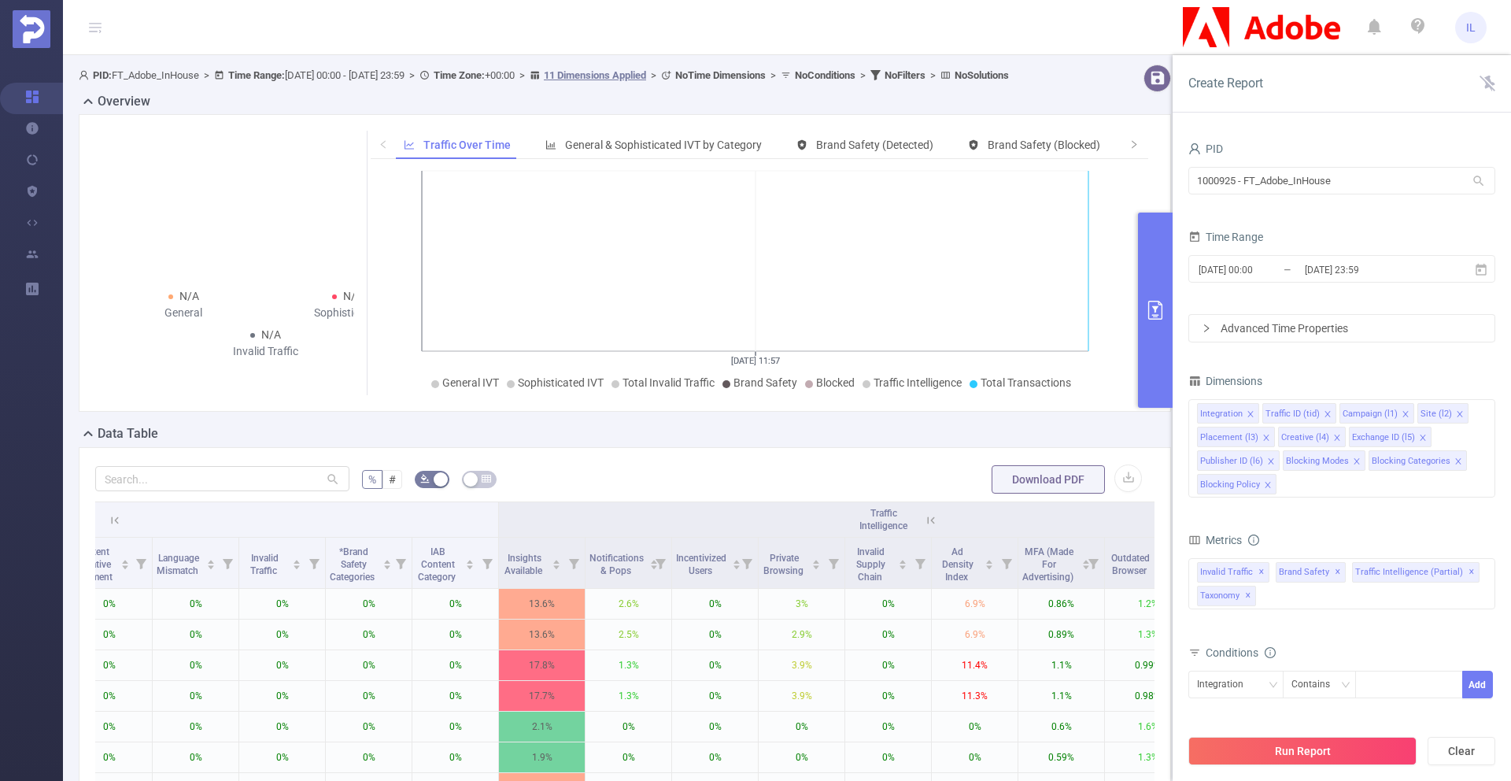
click at [927, 527] on icon at bounding box center [931, 520] width 14 height 14
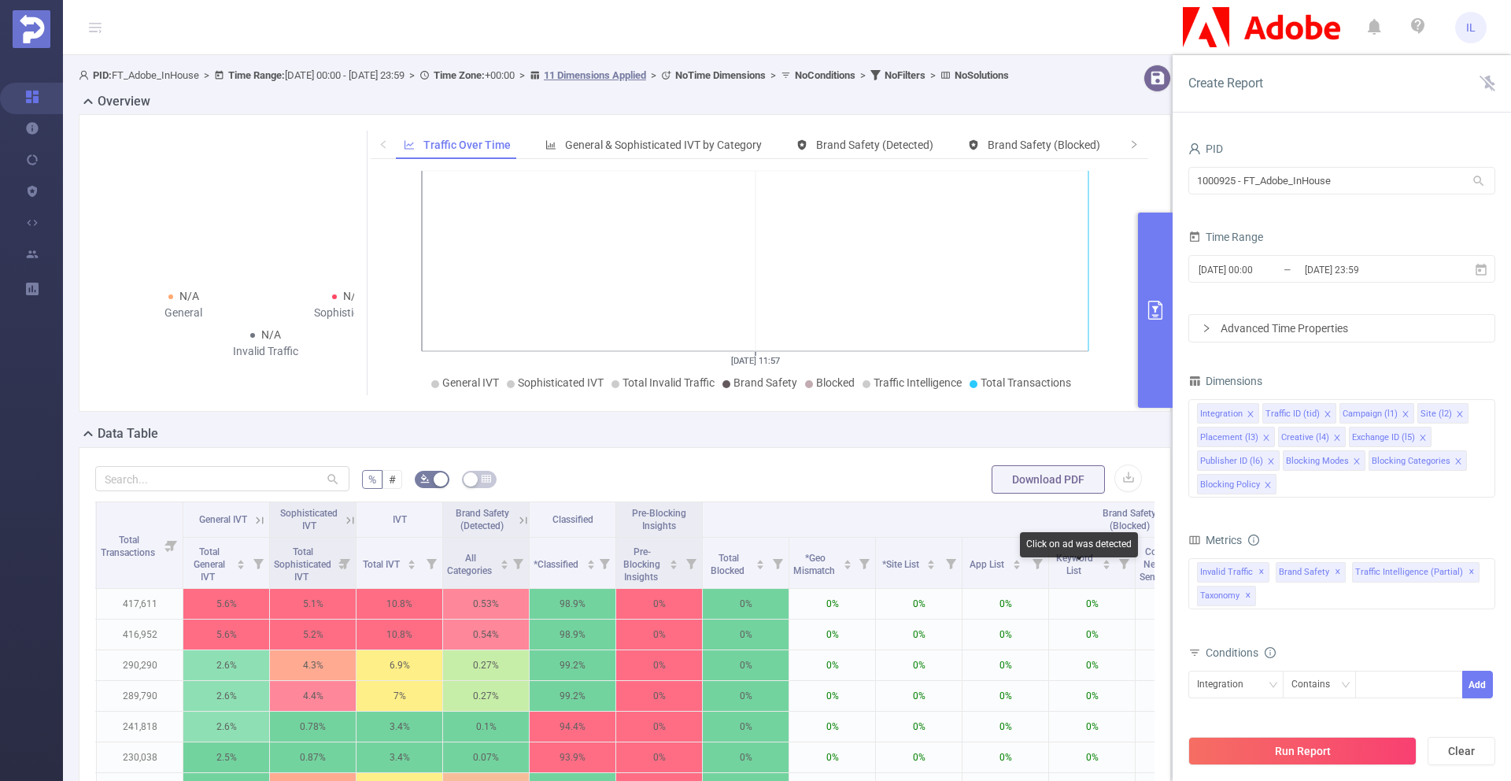
scroll to position [0, 659]
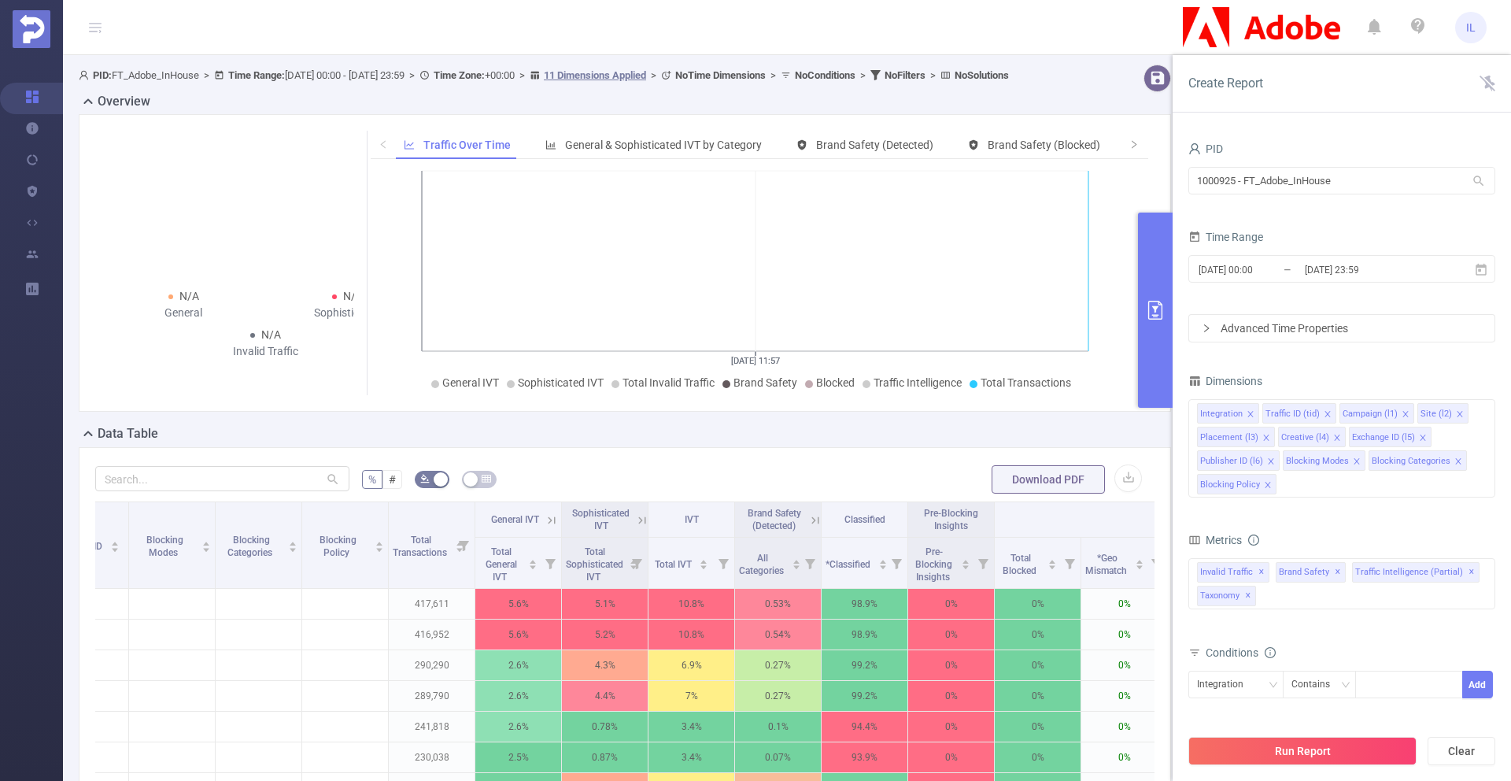
click at [812, 527] on icon at bounding box center [815, 520] width 14 height 14
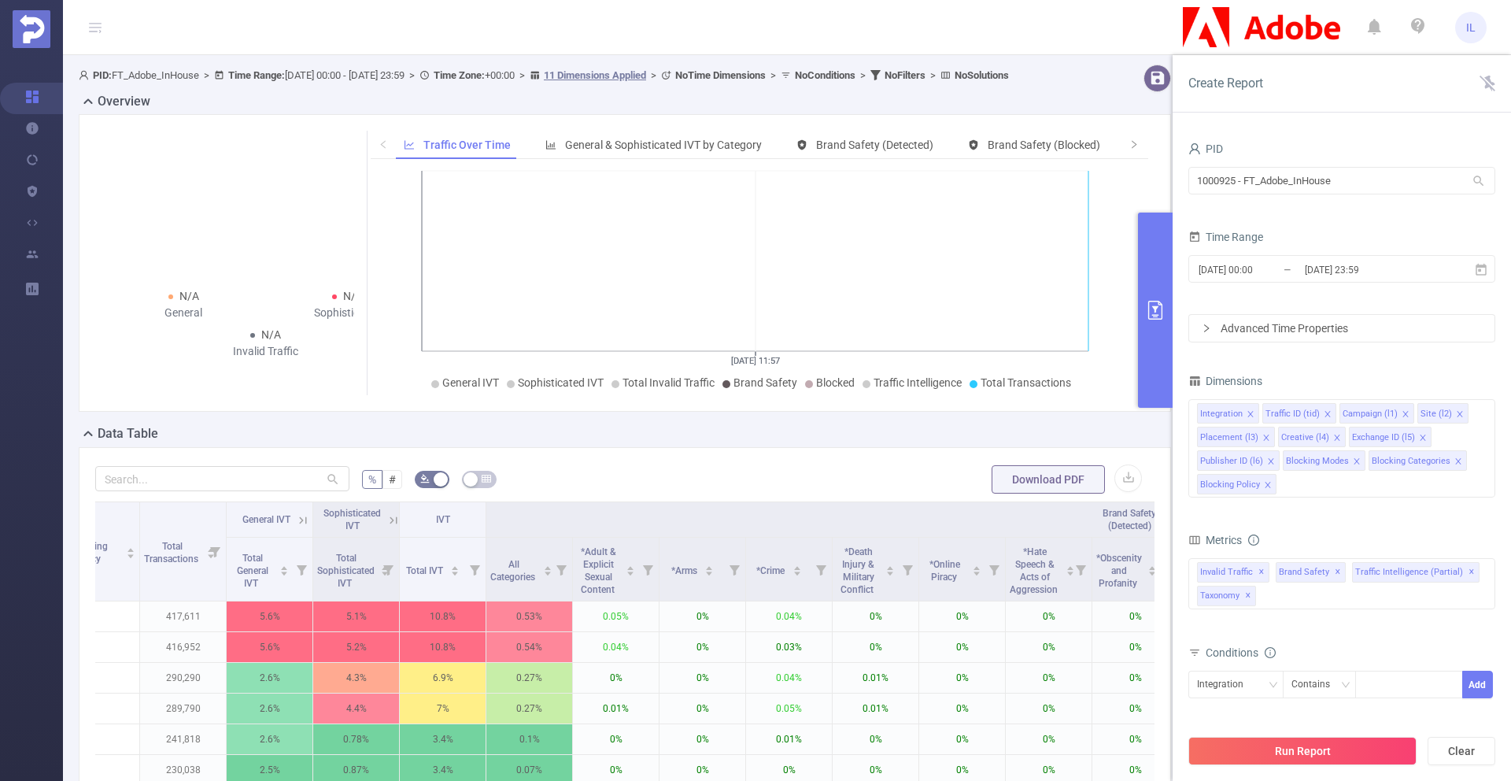
scroll to position [0, 780]
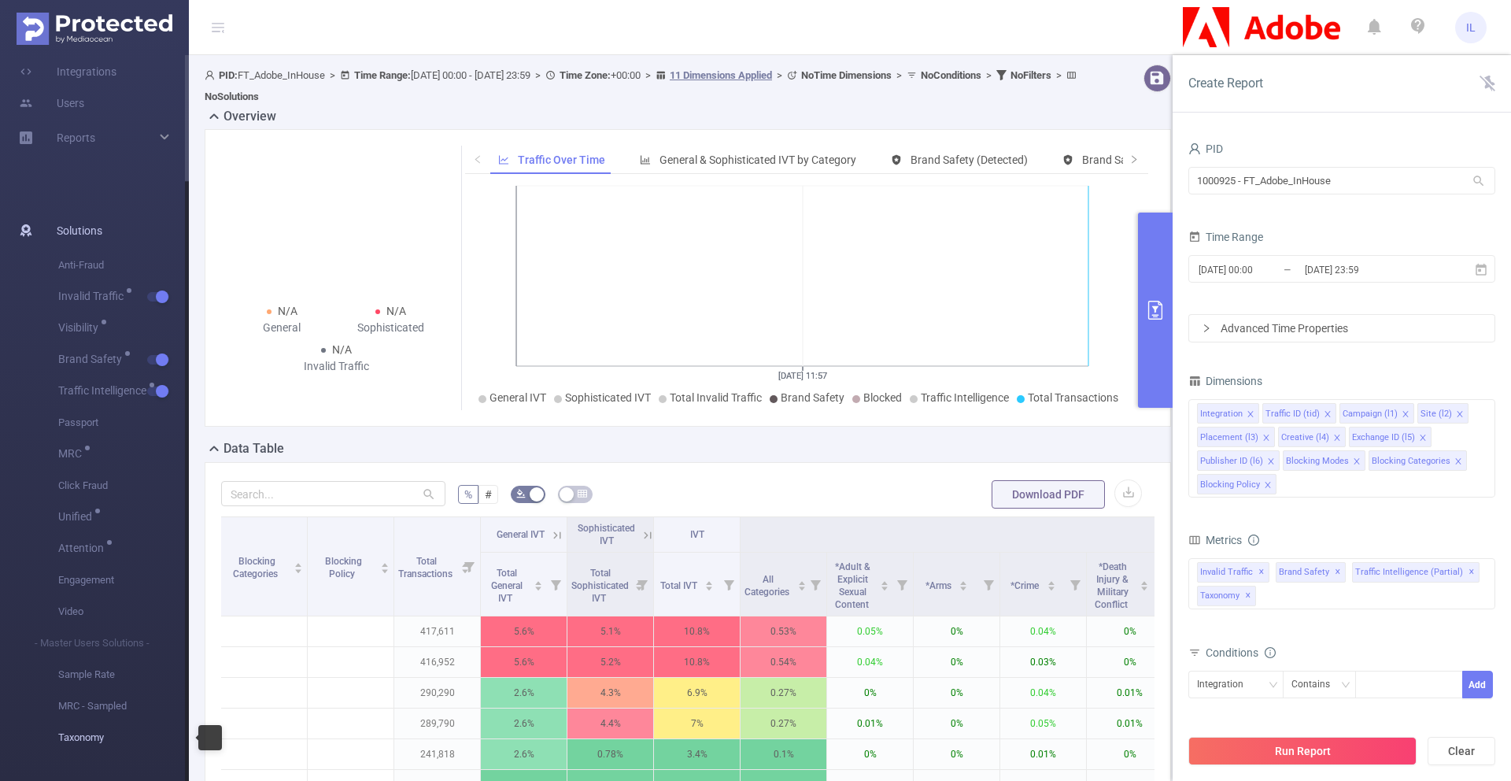
click at [82, 742] on span "Taxonomy" at bounding box center [123, 737] width 131 height 31
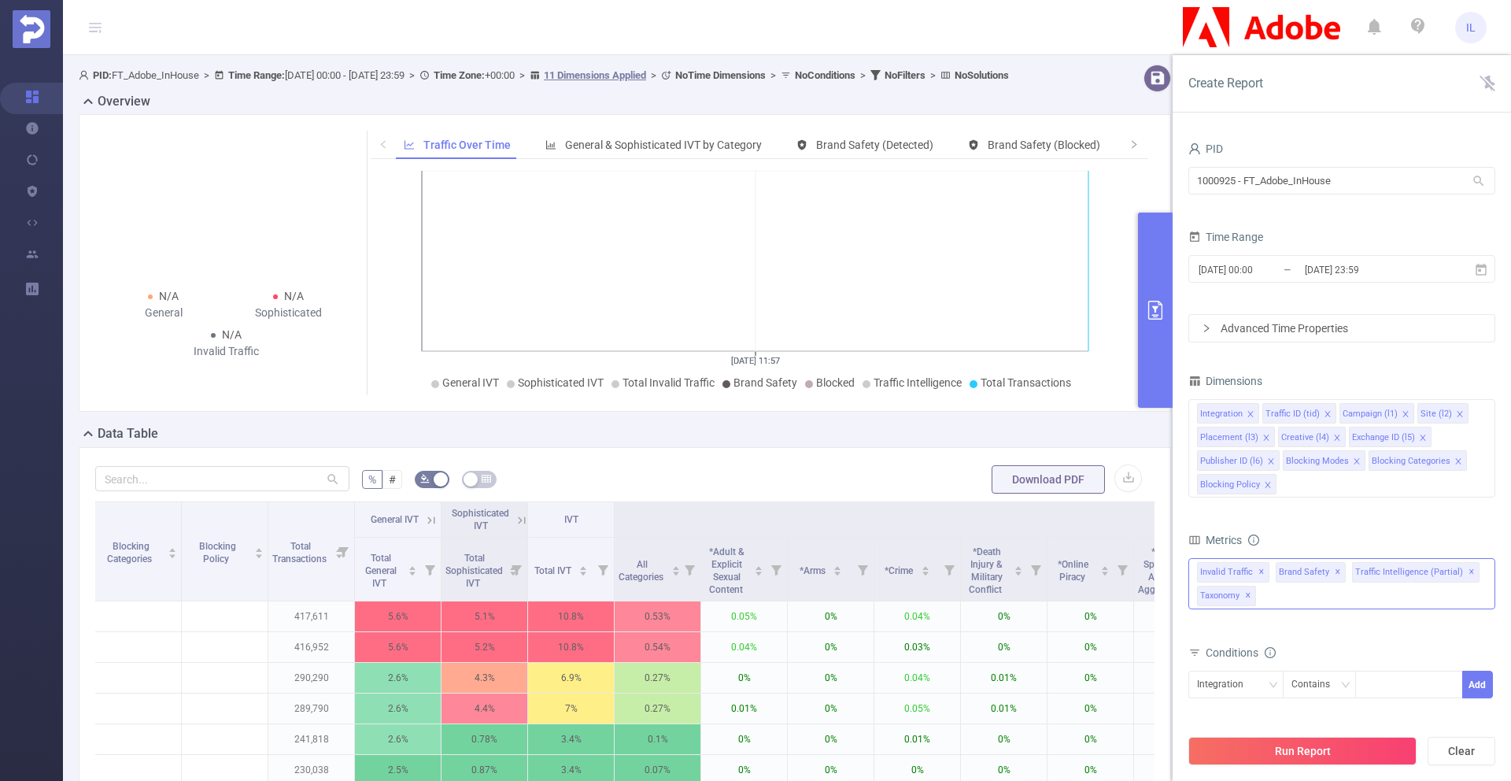
click at [1298, 606] on div "Invalid Traffic ✕ Brand Safety ✕ Traffic Intelligence (partial) ✕ Taxonomy ✕" at bounding box center [1341, 583] width 307 height 51
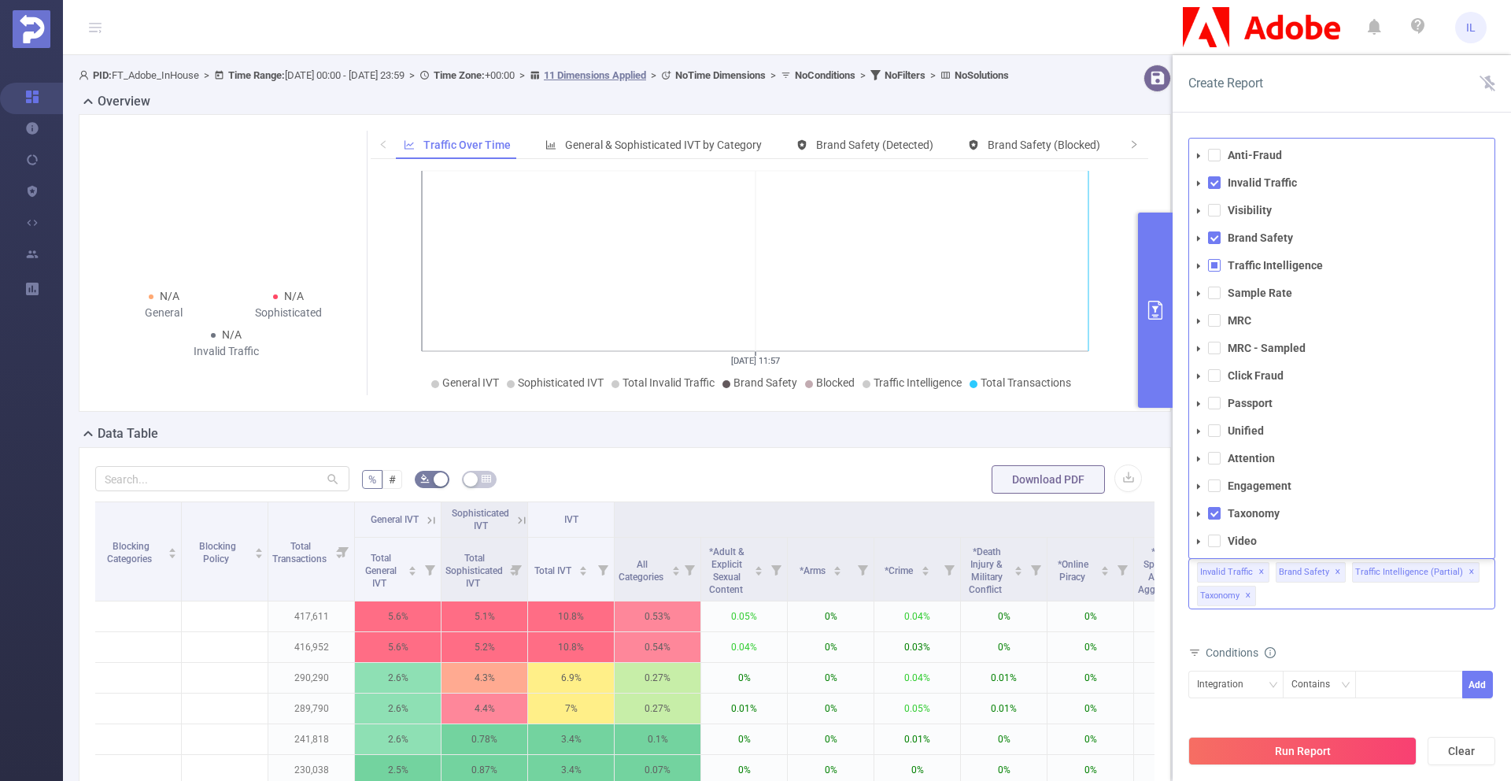
click at [1201, 514] on icon "icon: caret-down" at bounding box center [1198, 514] width 8 height 8
click at [1213, 538] on icon "icon: caret-down" at bounding box center [1213, 541] width 8 height 8
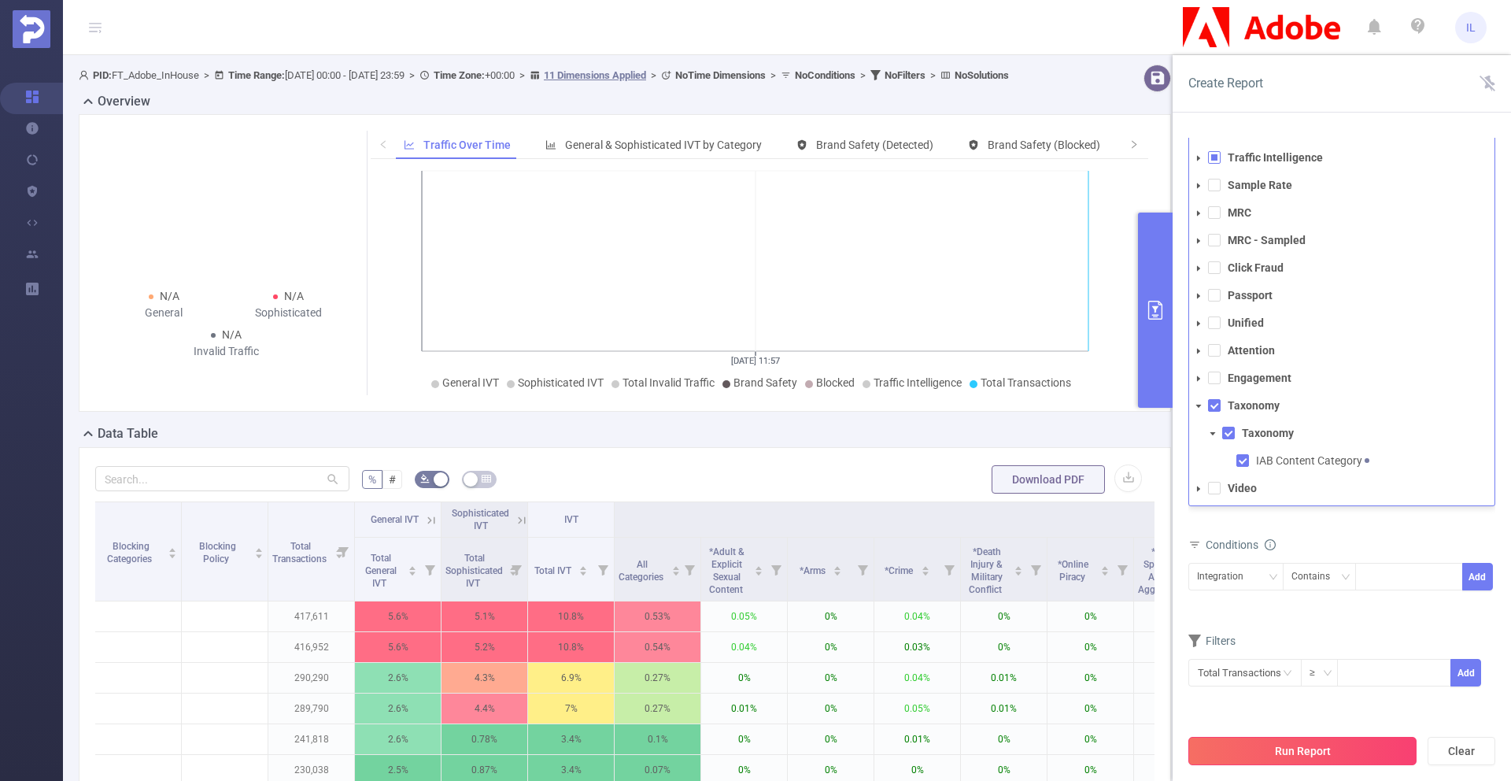
click at [1323, 750] on button "Run Report" at bounding box center [1302, 751] width 228 height 28
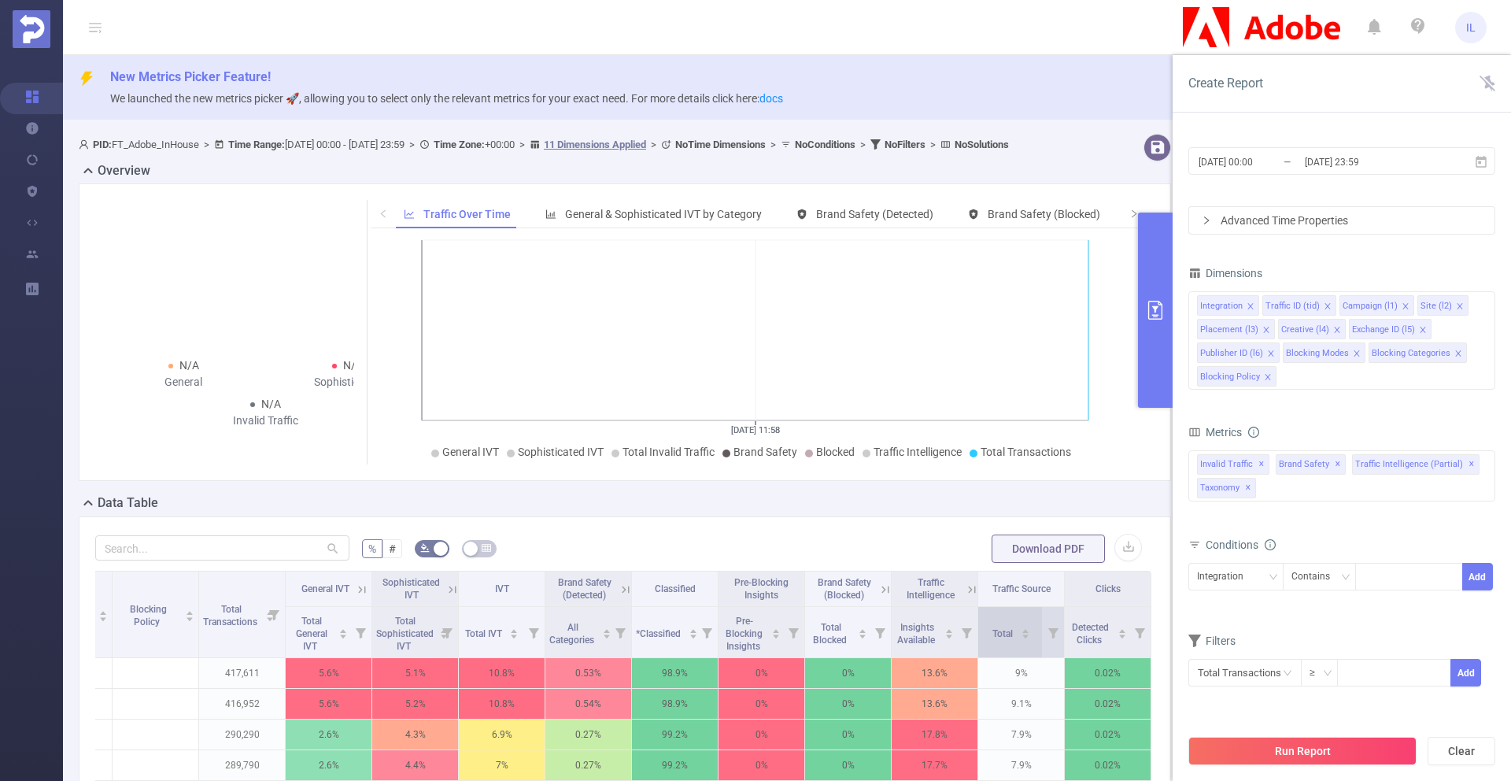
scroll to position [463, 0]
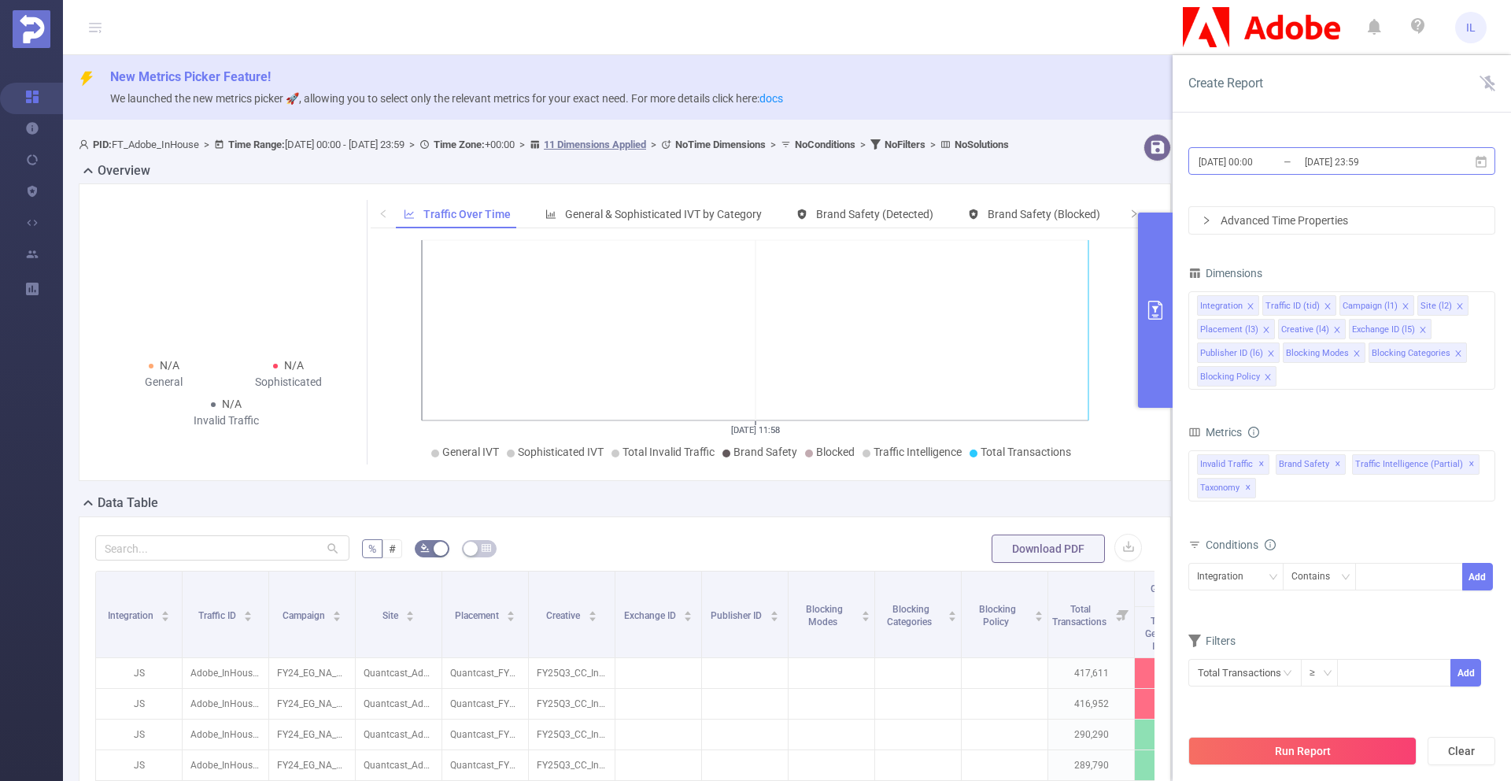
click at [1357, 163] on input "2025-08-19 23:59" at bounding box center [1366, 161] width 127 height 21
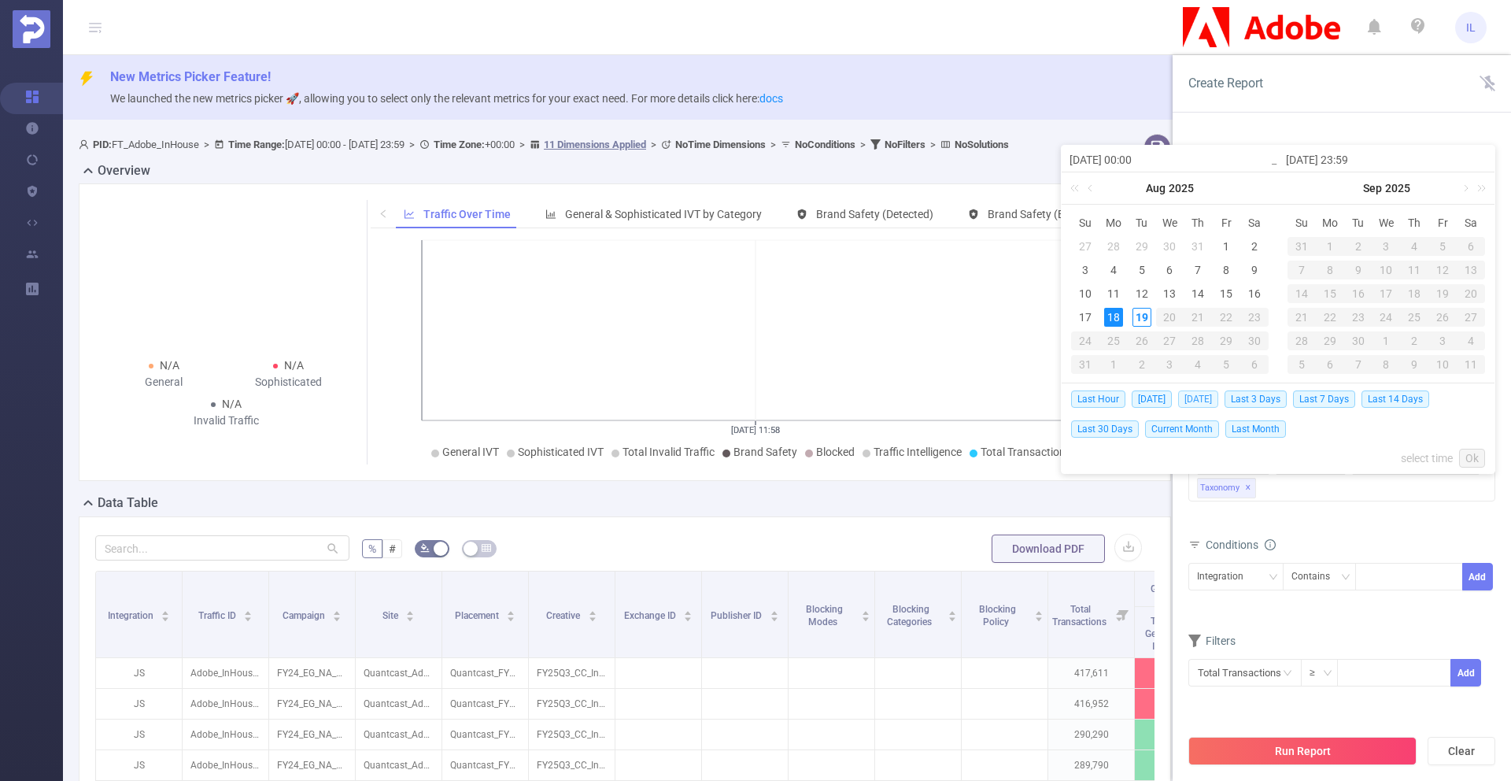
click at [1205, 397] on span "Yesterday" at bounding box center [1198, 398] width 40 height 17
type input "2025-08-18 00:00"
type input "2025-08-18 23:59"
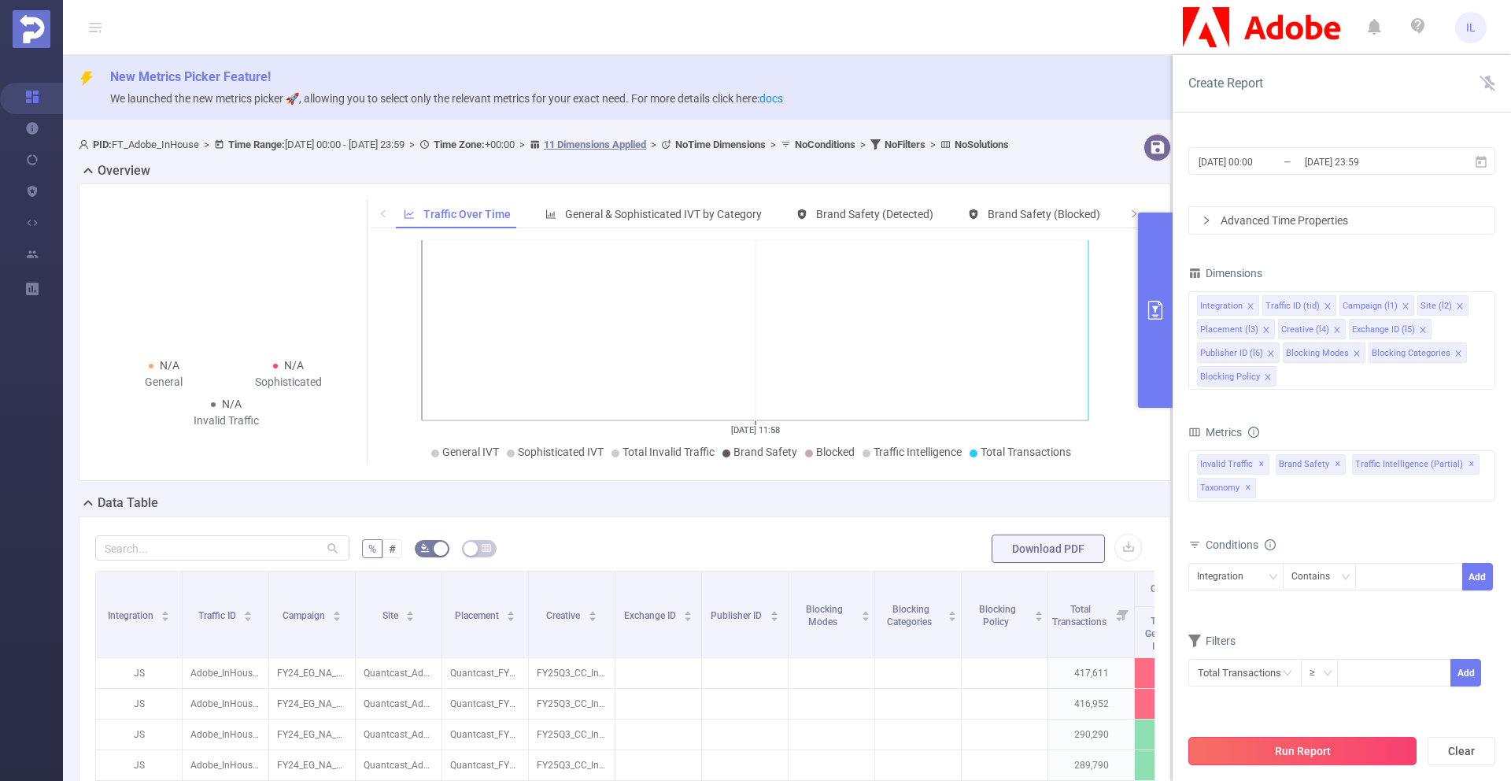
click at [1309, 749] on button "Run Report" at bounding box center [1302, 751] width 228 height 28
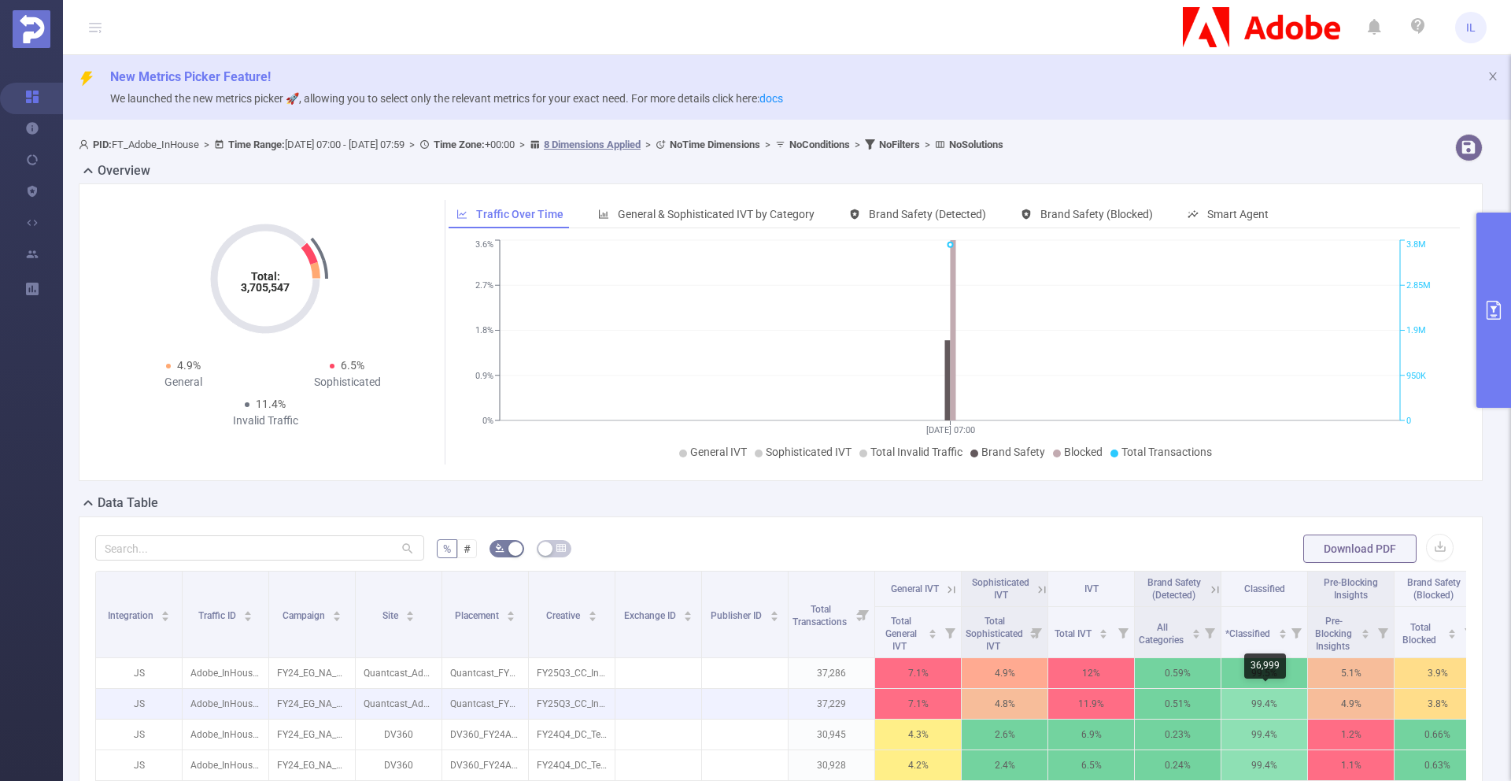
scroll to position [0, 30]
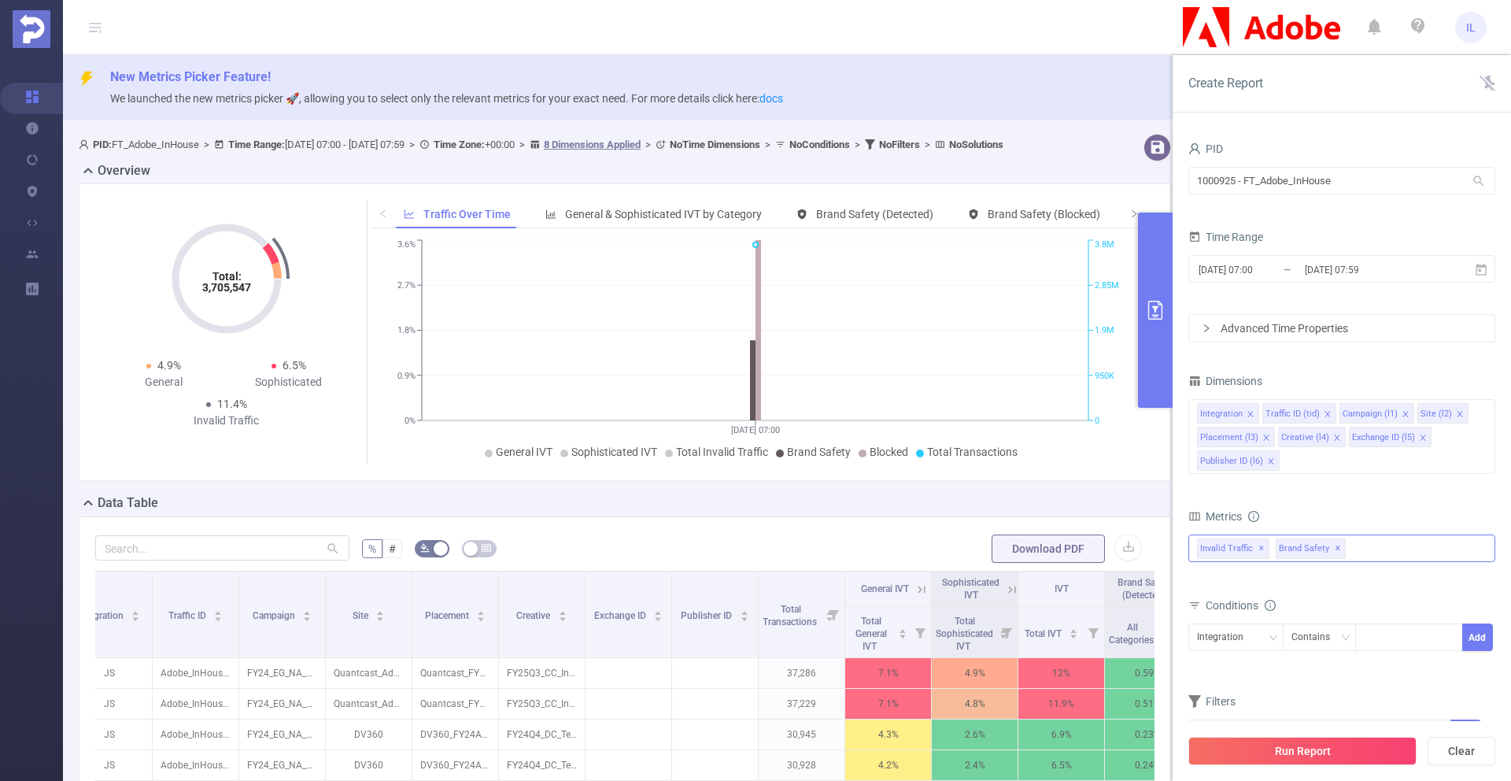
click at [1379, 554] on div "Invalid Traffic ✕ Brand Safety ✕" at bounding box center [1341, 548] width 307 height 28
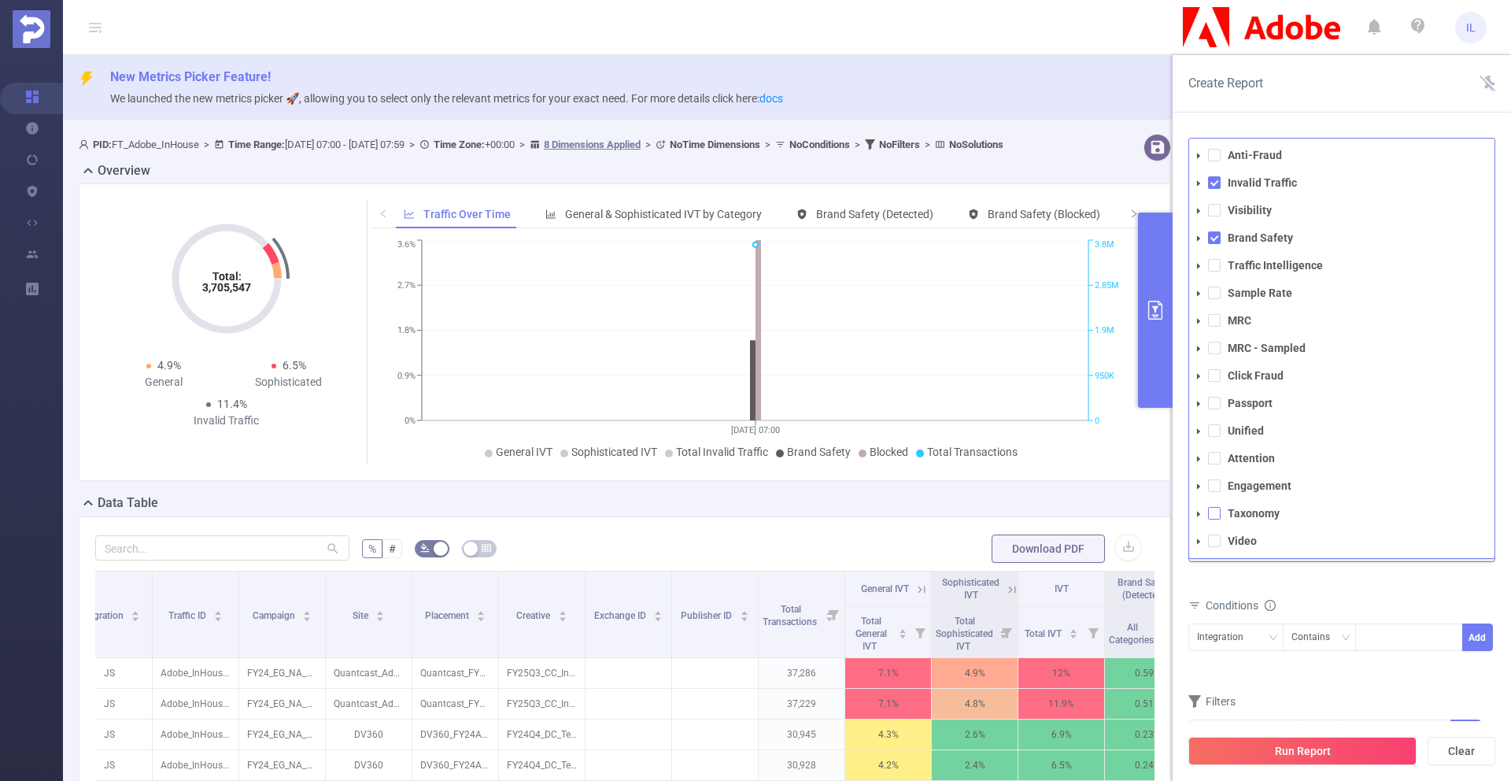
click at [1214, 511] on span at bounding box center [1214, 513] width 13 height 13
click at [1320, 747] on button "Run Report" at bounding box center [1302, 751] width 228 height 28
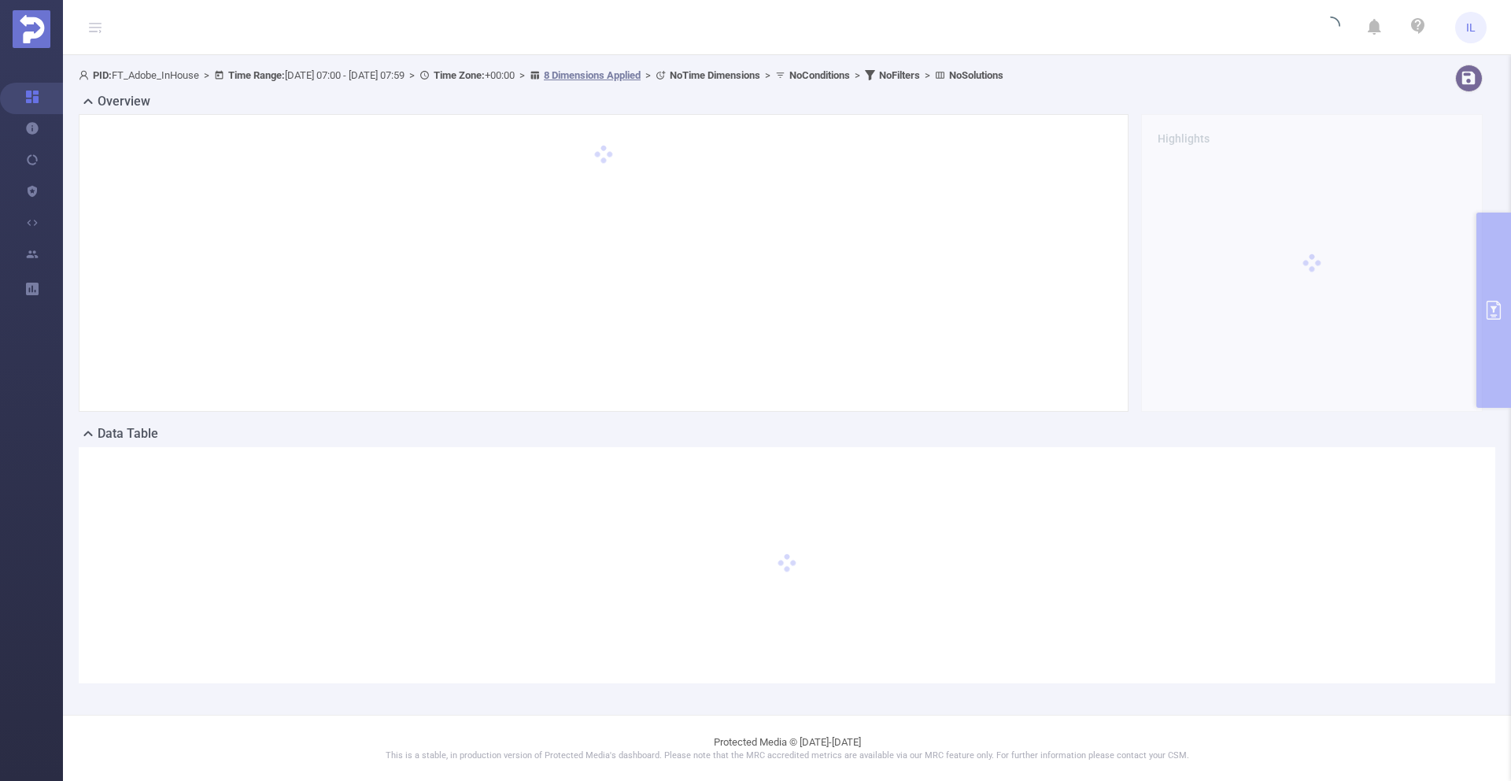
scroll to position [0, 0]
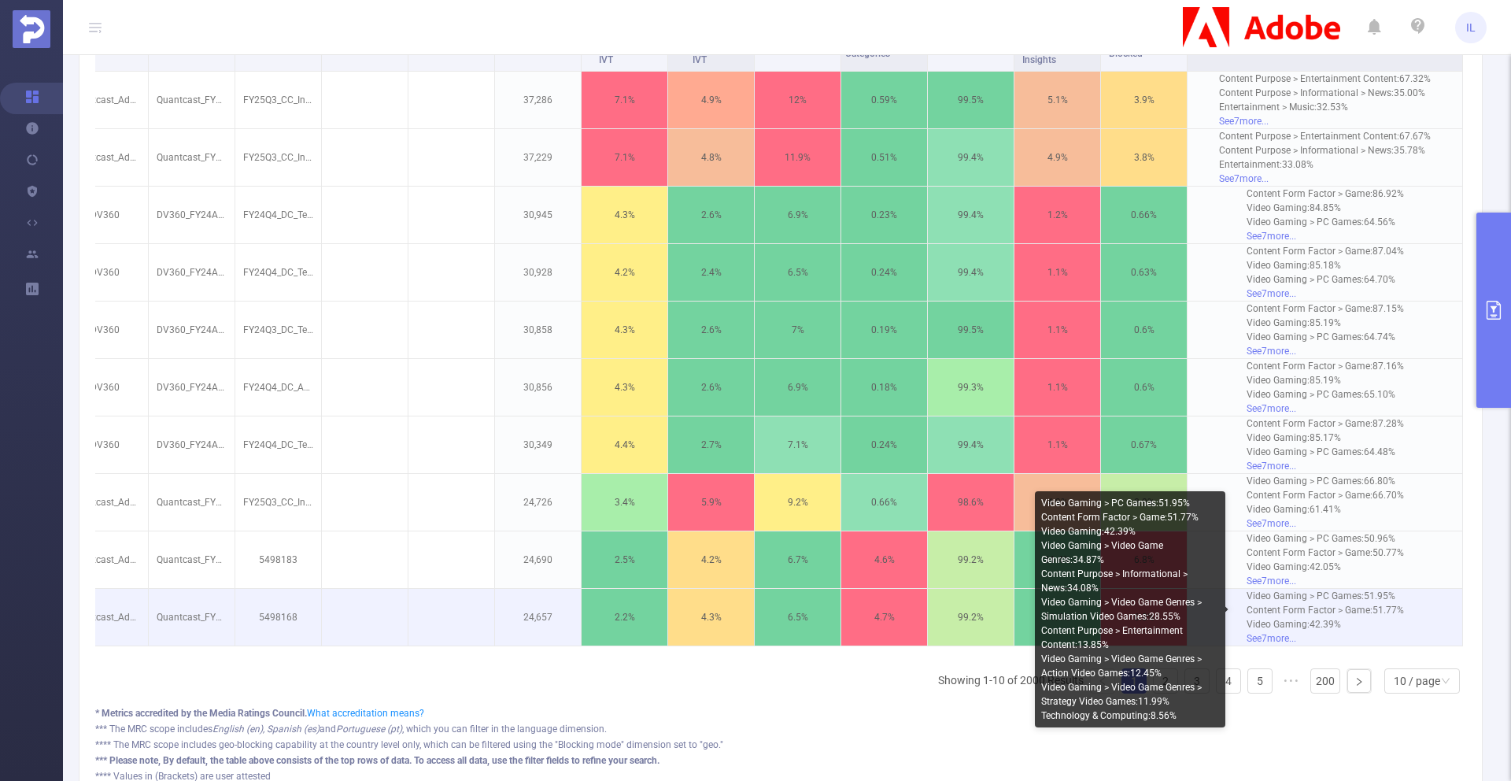
scroll to position [594, 0]
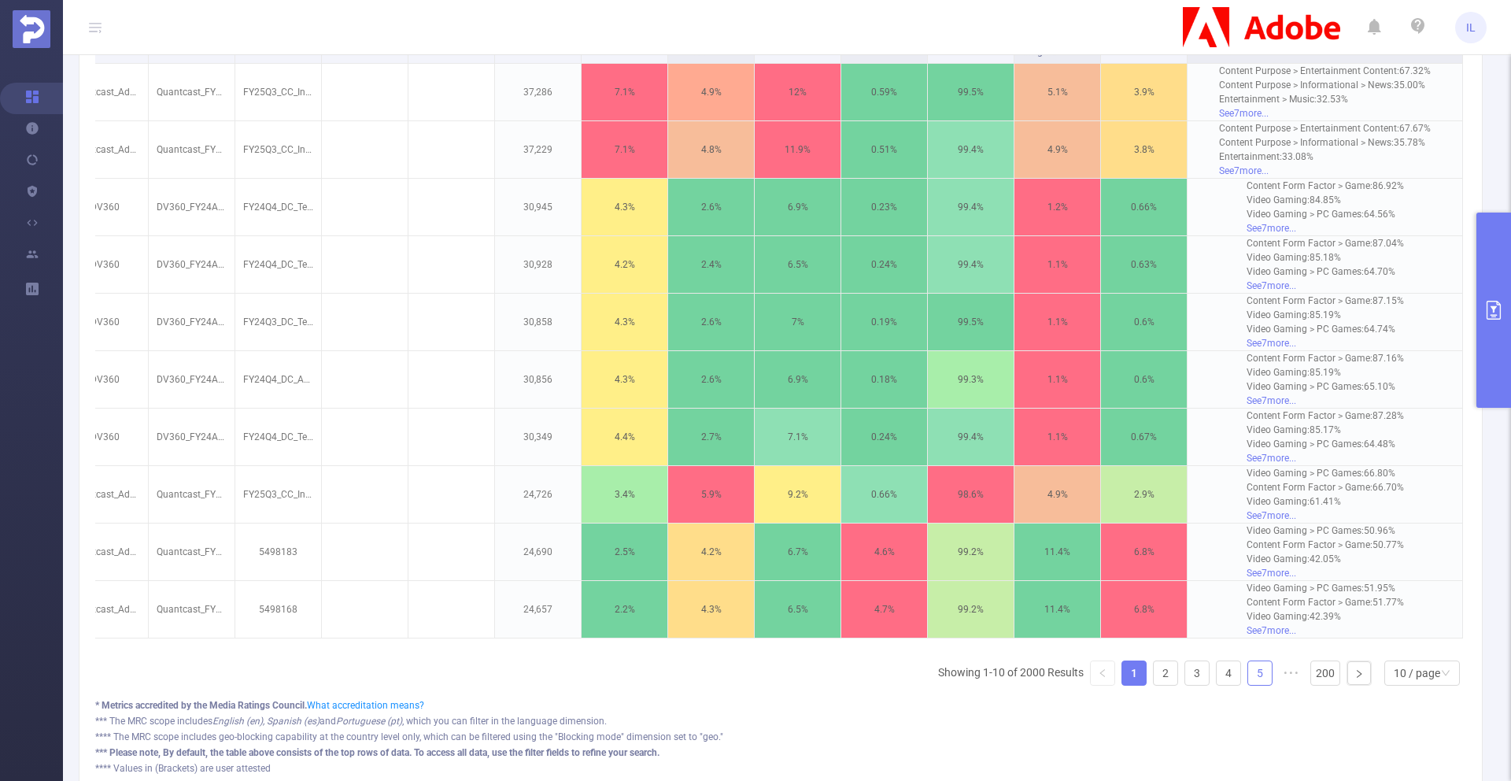
click at [1248, 683] on link "5" at bounding box center [1260, 673] width 24 height 24
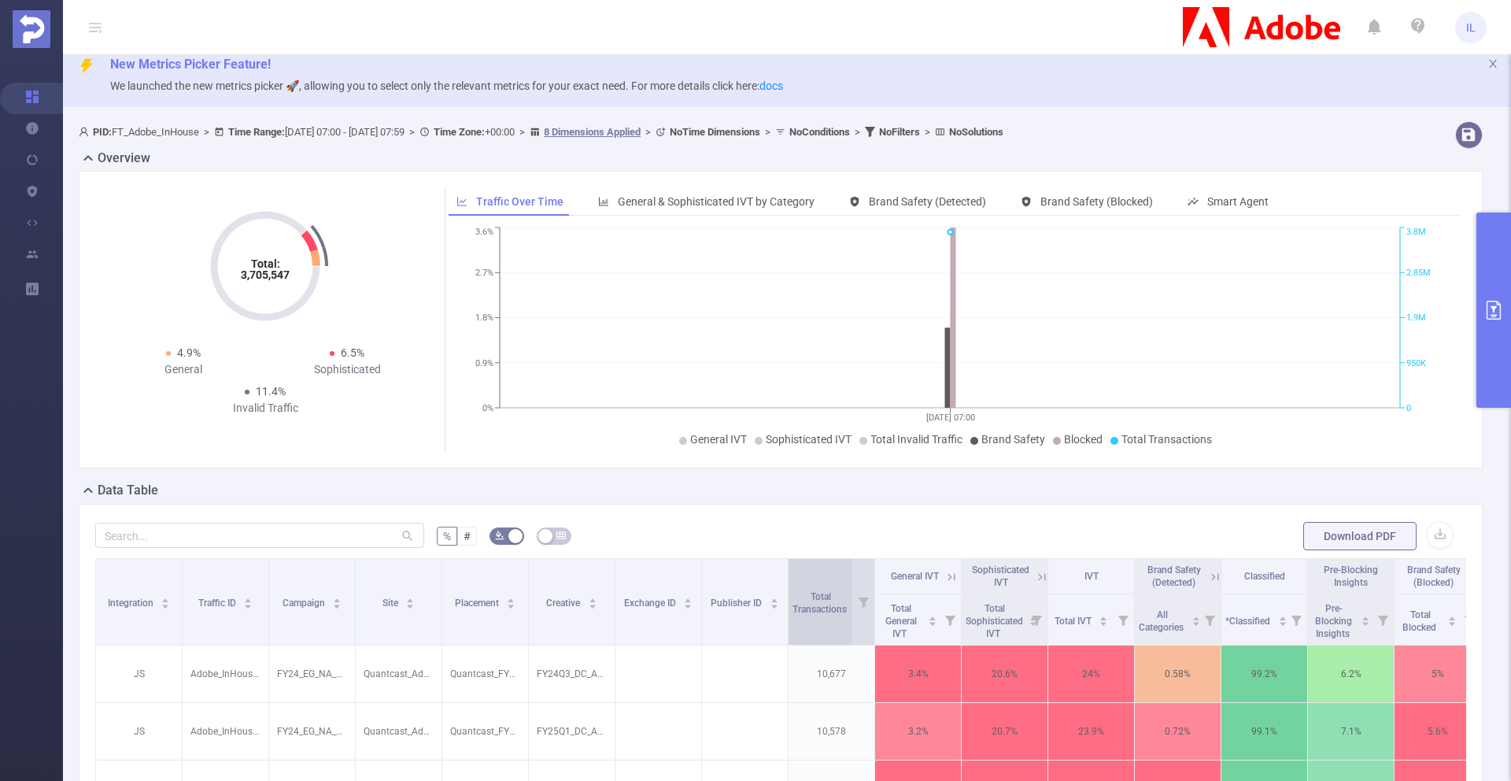
scroll to position [16, 0]
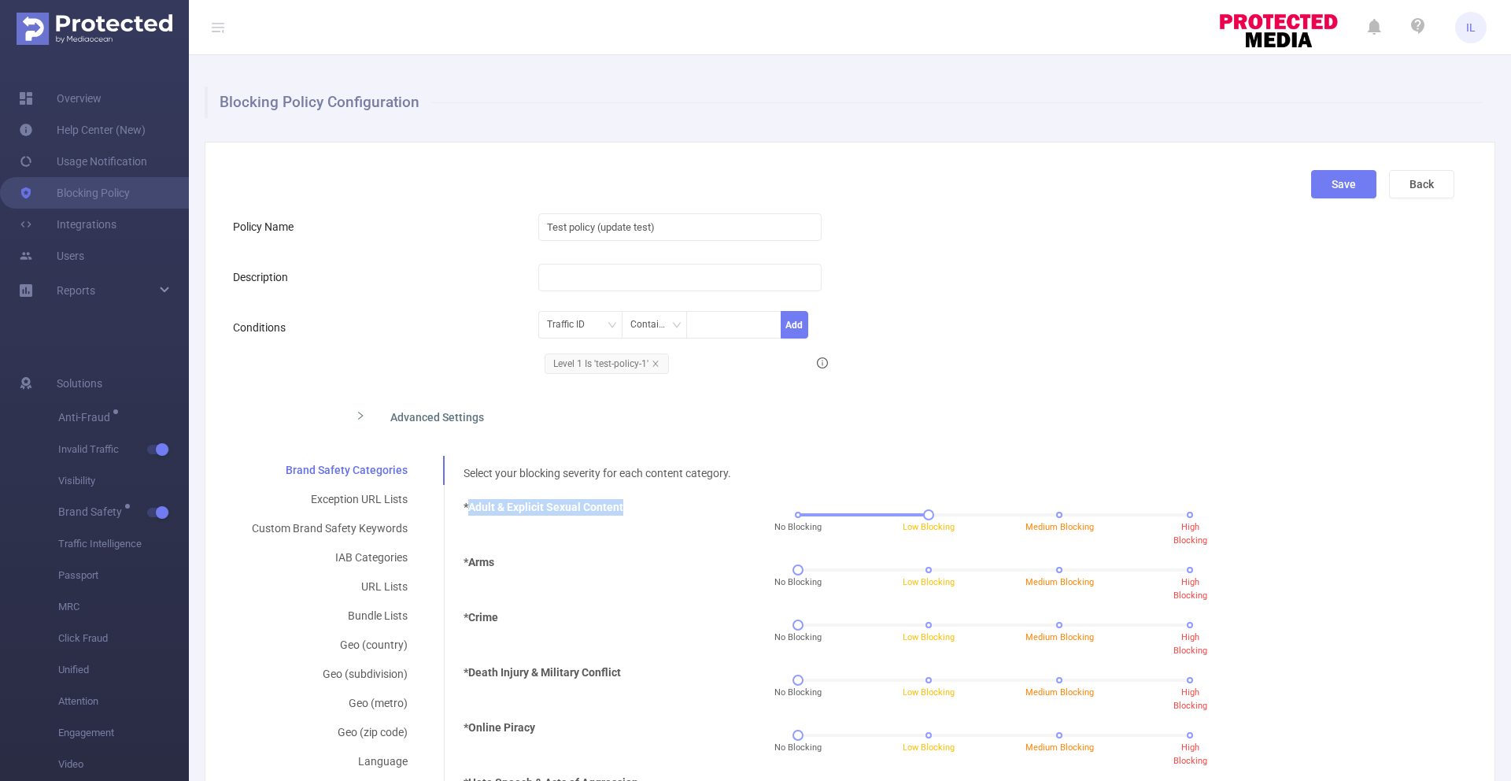
scroll to position [259, 0]
